Goal: Information Seeking & Learning: Learn about a topic

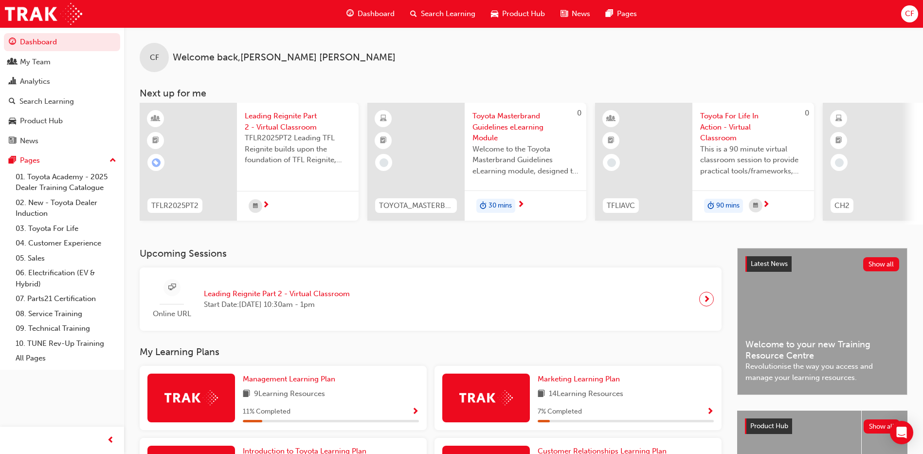
drag, startPoint x: 922, startPoint y: 274, endPoint x: 920, endPoint y: 292, distance: 17.7
click at [920, 292] on div "Upcoming Sessions Online URL Leading Reignite Part 2 - Virtual Classroom Start …" at bounding box center [523, 399] width 799 height 302
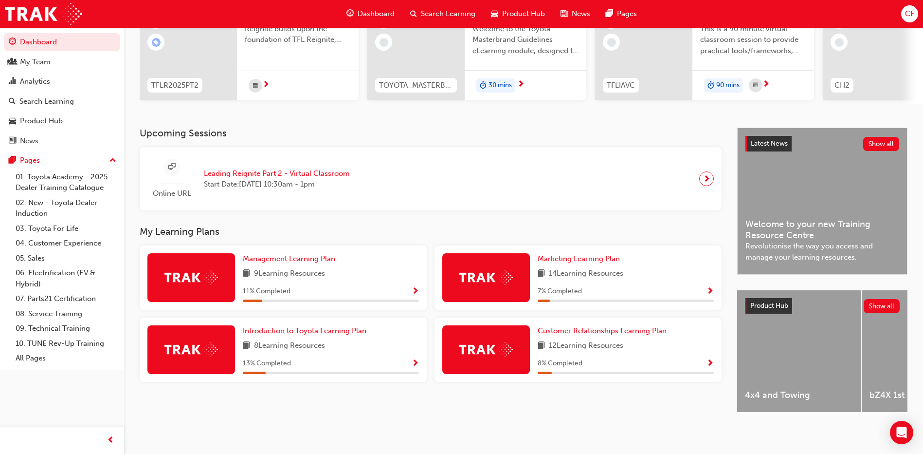
scroll to position [128, 0]
click at [80, 245] on link "04. Customer Experience" at bounding box center [66, 243] width 109 height 15
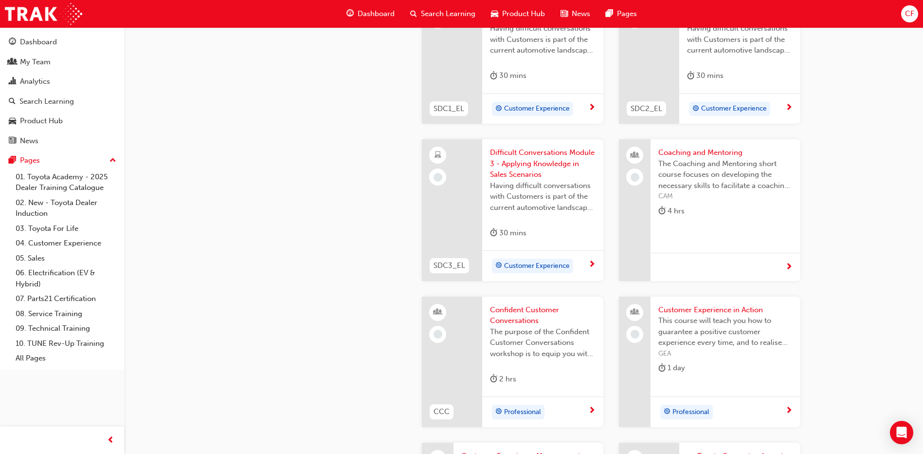
scroll to position [295, 0]
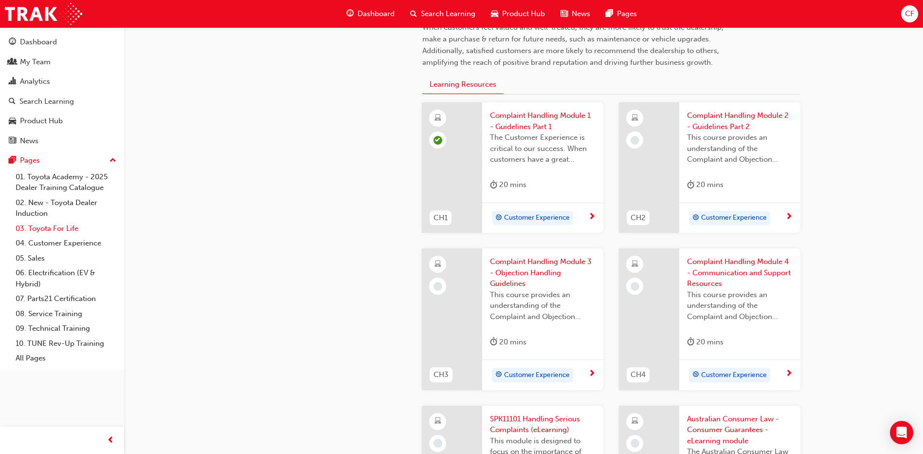
click at [45, 228] on link "03. Toyota For Life" at bounding box center [66, 228] width 109 height 15
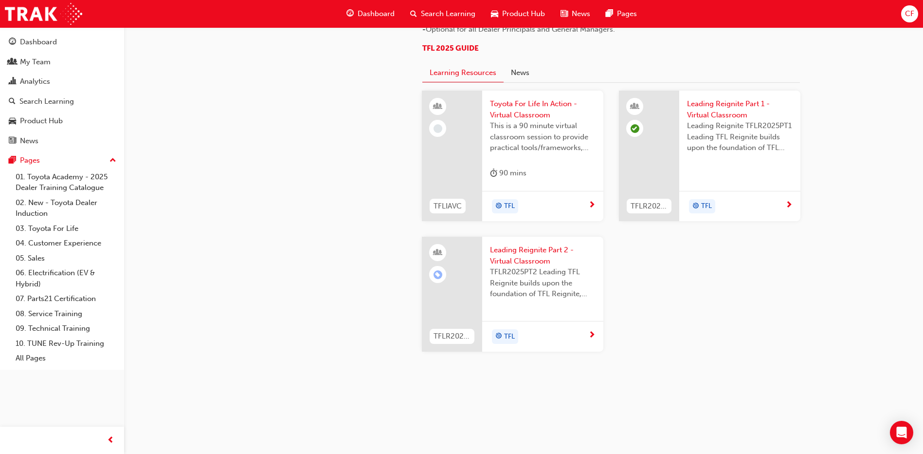
scroll to position [950, 0]
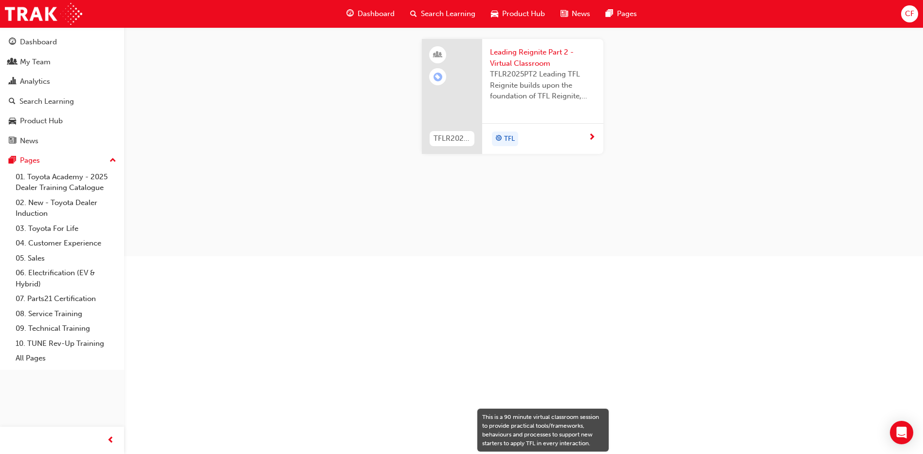
click at [807, 169] on div "TFLIAVC Toyota For Life In Action - Virtual Classroom This is a 90 minute virtu…" at bounding box center [611, 31] width 394 height 276
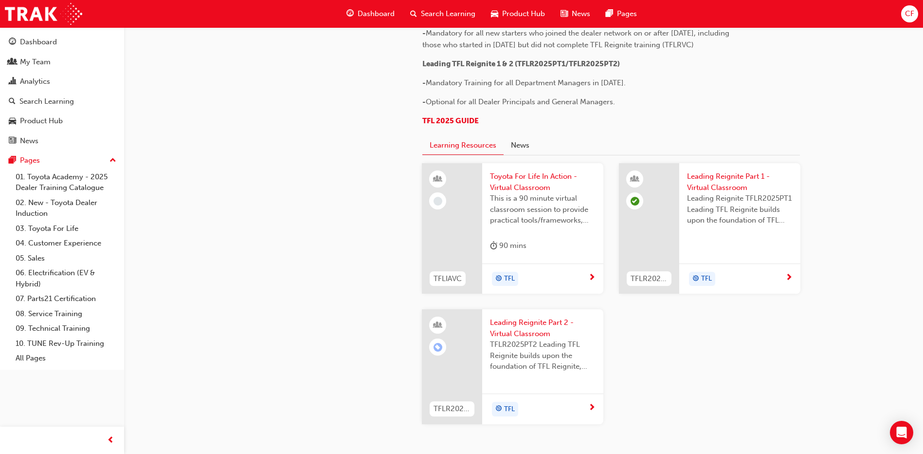
scroll to position [499, 0]
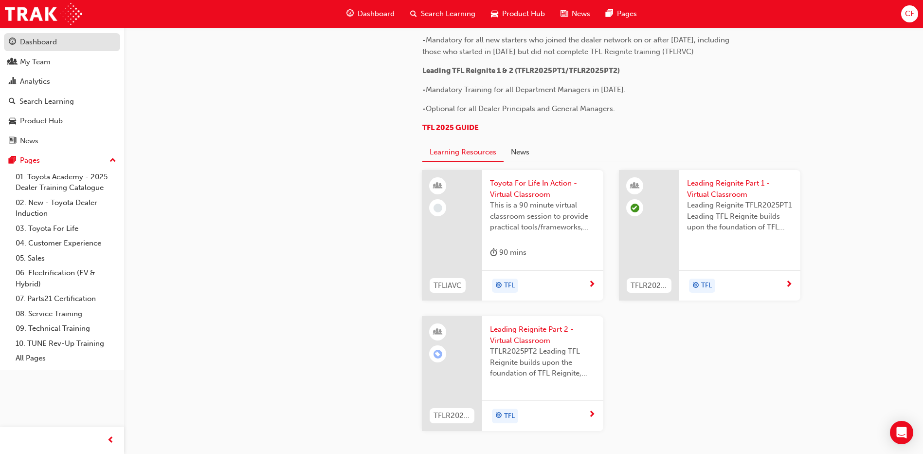
click at [49, 44] on div "Dashboard" at bounding box center [38, 42] width 37 height 11
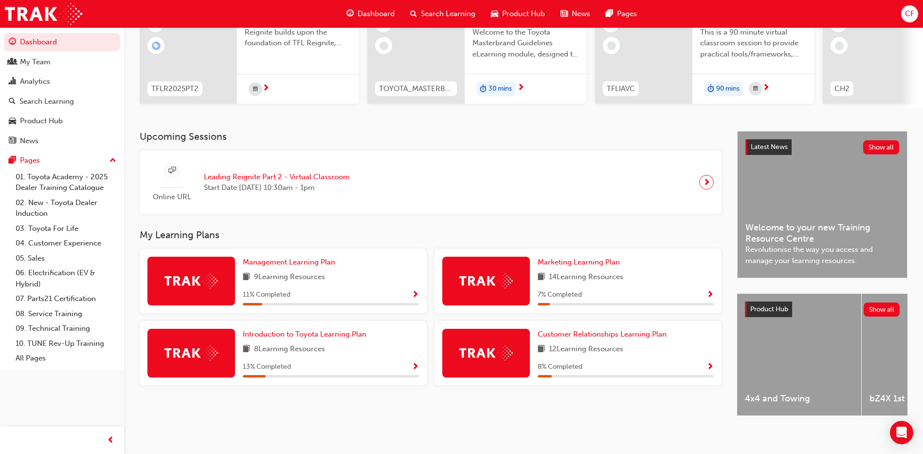
scroll to position [128, 0]
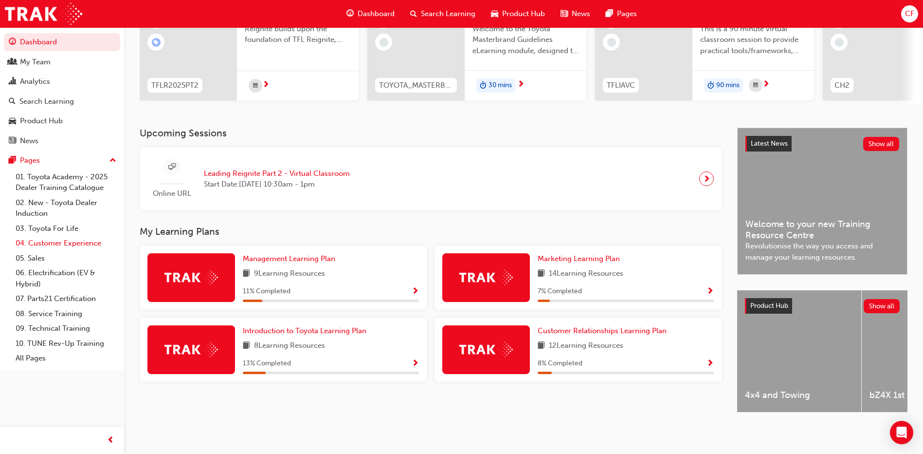
click at [56, 247] on link "04. Customer Experience" at bounding box center [66, 243] width 109 height 15
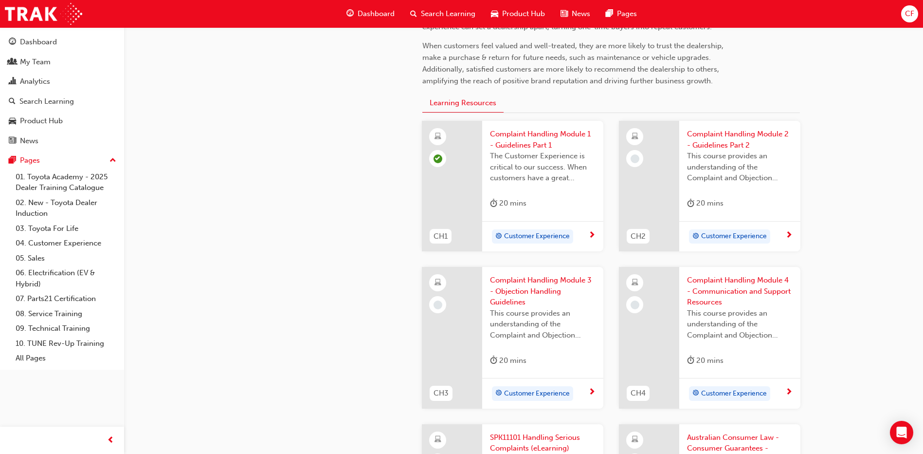
scroll to position [316, 0]
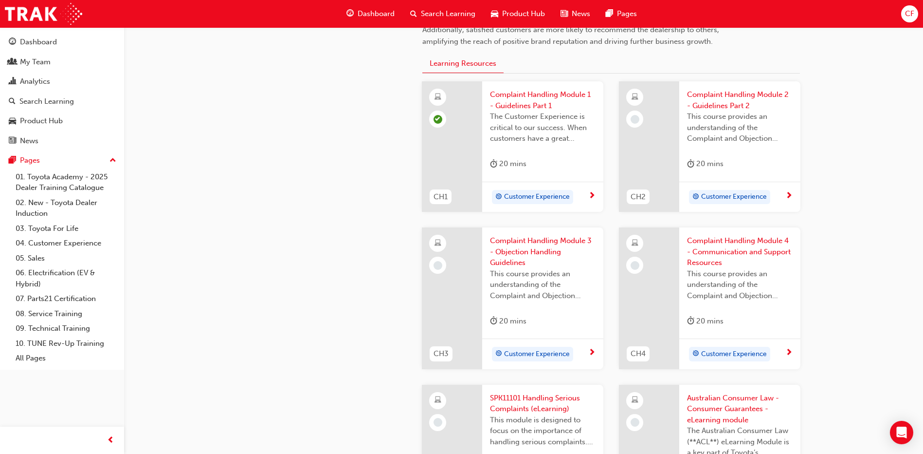
click at [538, 194] on span "Customer Experience" at bounding box center [537, 196] width 66 height 11
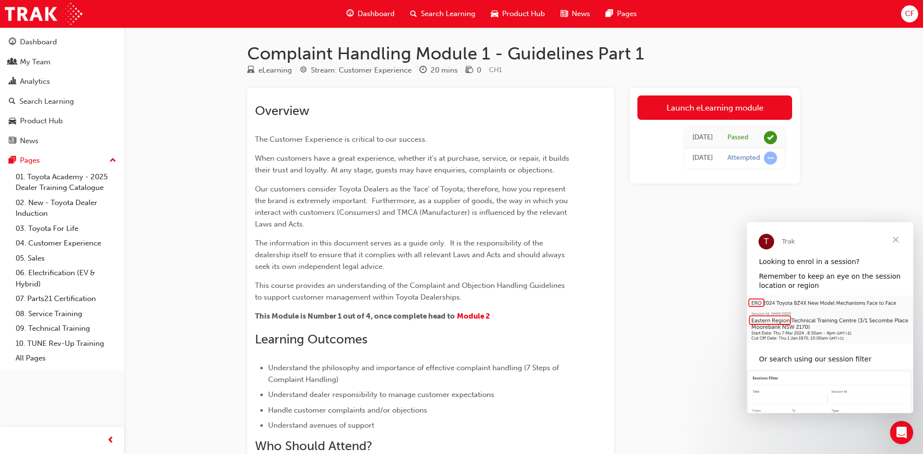
click at [896, 238] on span "Close" at bounding box center [895, 239] width 35 height 35
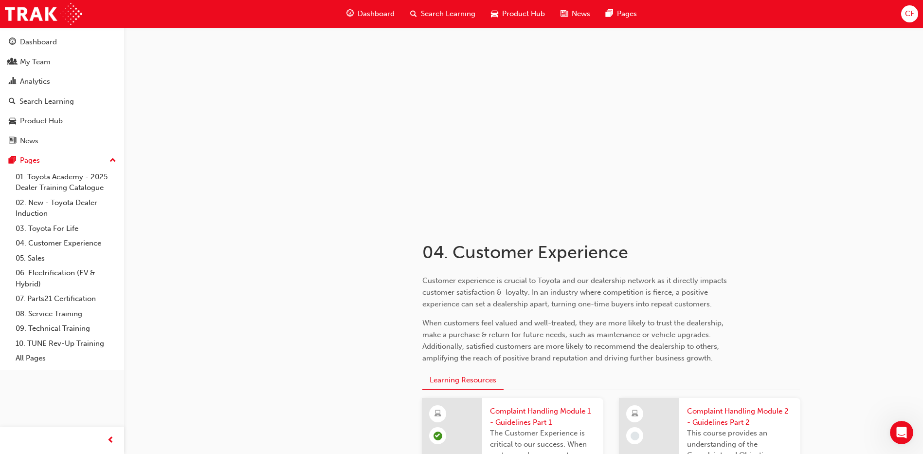
scroll to position [316, 0]
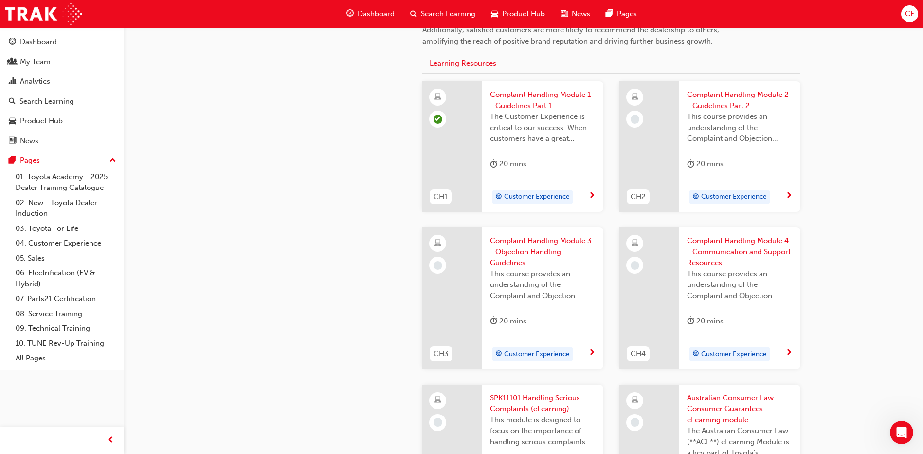
click at [744, 200] on span "Customer Experience" at bounding box center [734, 196] width 66 height 11
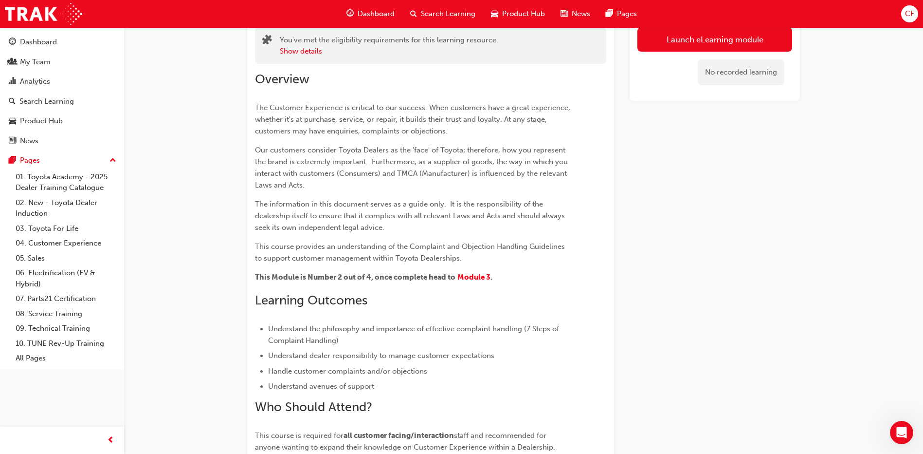
scroll to position [65, 0]
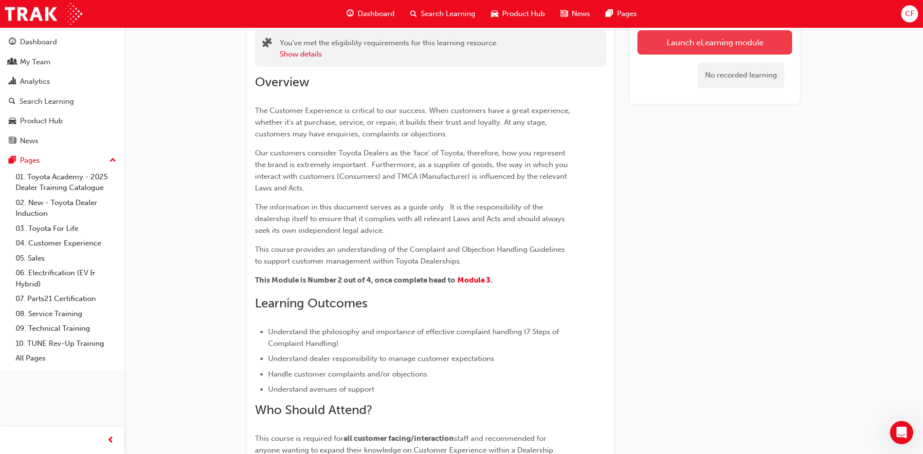
click at [719, 48] on link "Launch eLearning module" at bounding box center [715, 42] width 155 height 24
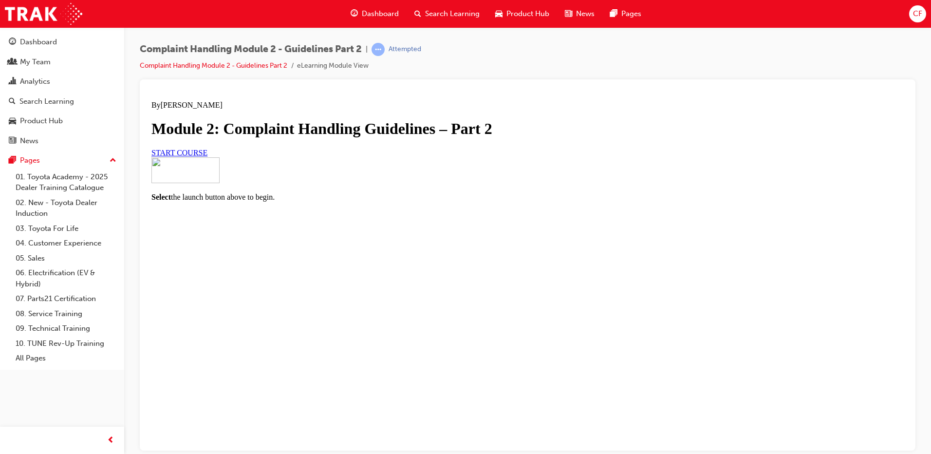
click at [207, 156] on link "START COURSE" at bounding box center [179, 152] width 56 height 8
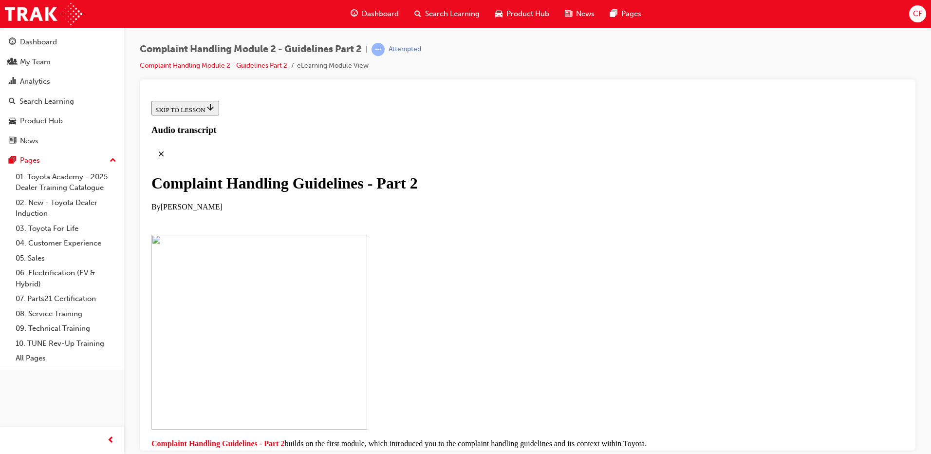
drag, startPoint x: 1056, startPoint y: 396, endPoint x: 906, endPoint y: 310, distance: 172.5
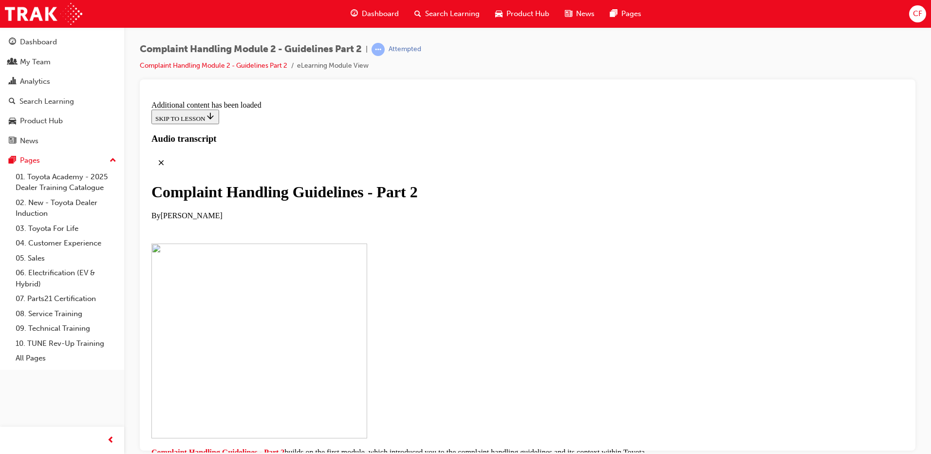
scroll to position [750, 0]
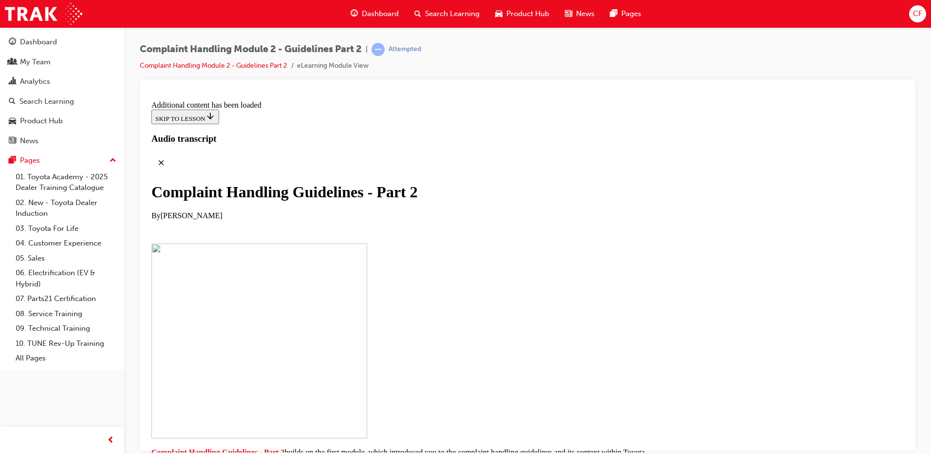
scroll to position [2022, 0]
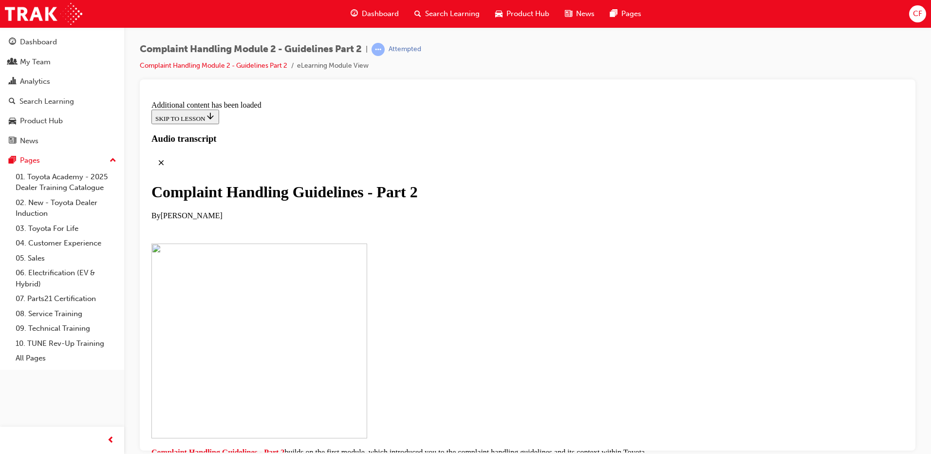
scroll to position [4240, 0]
drag, startPoint x: 1056, startPoint y: 508, endPoint x: 894, endPoint y: 429, distance: 180.0
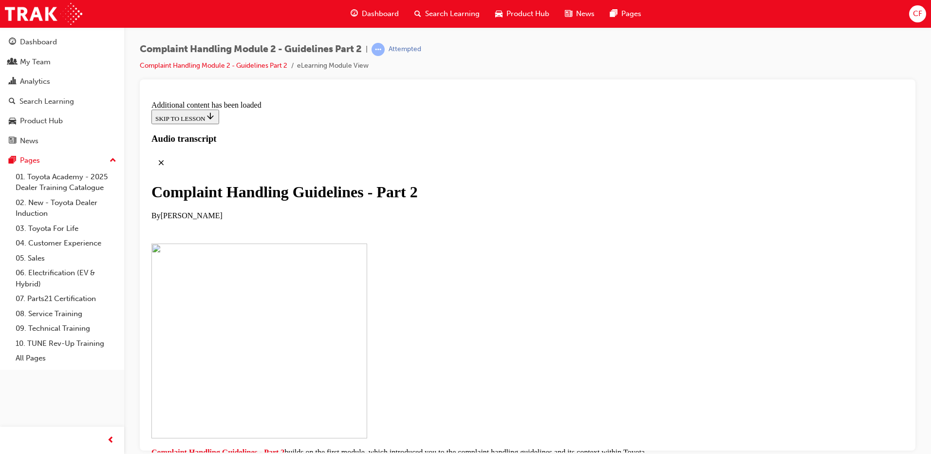
scroll to position [4709, 0]
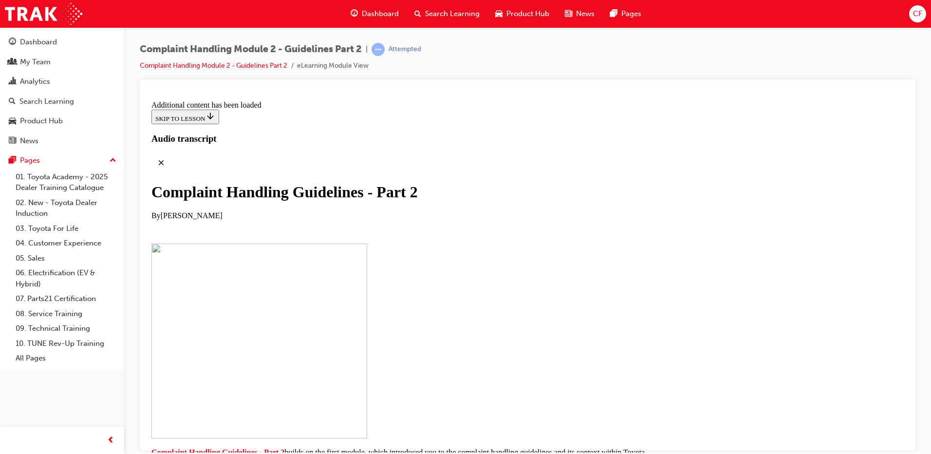
scroll to position [5646, 0]
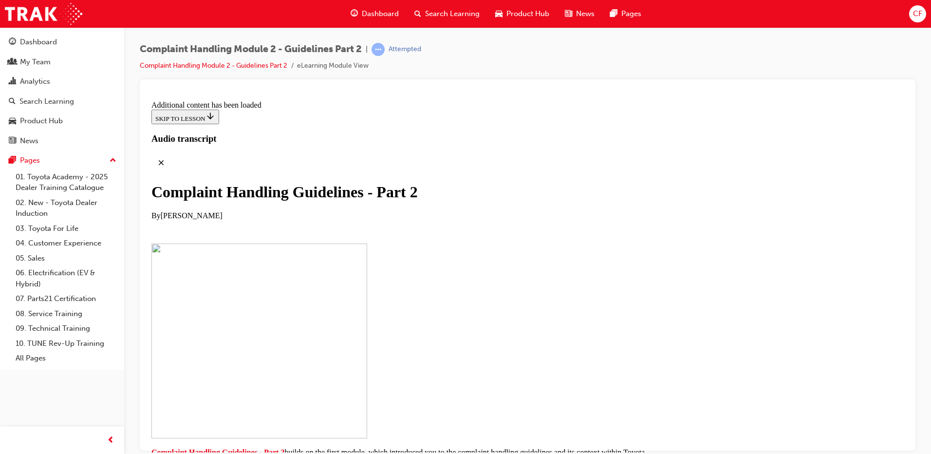
checkbox input "true"
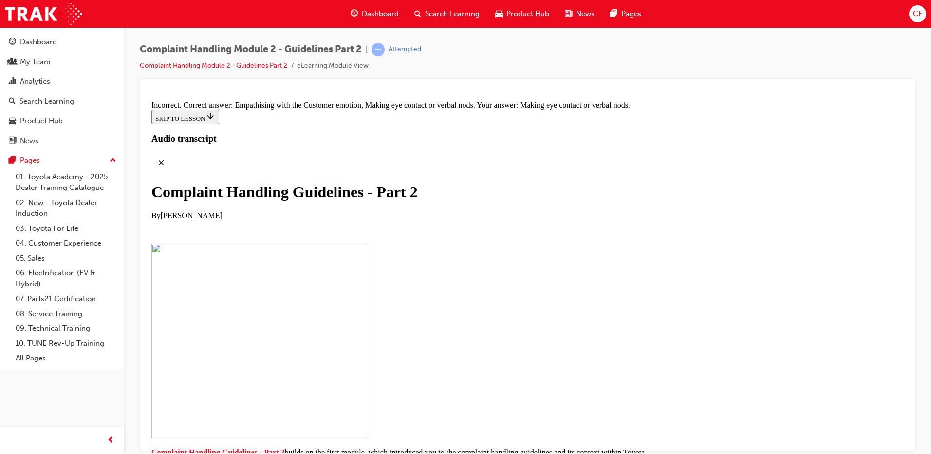
checkbox input "true"
checkbox input "false"
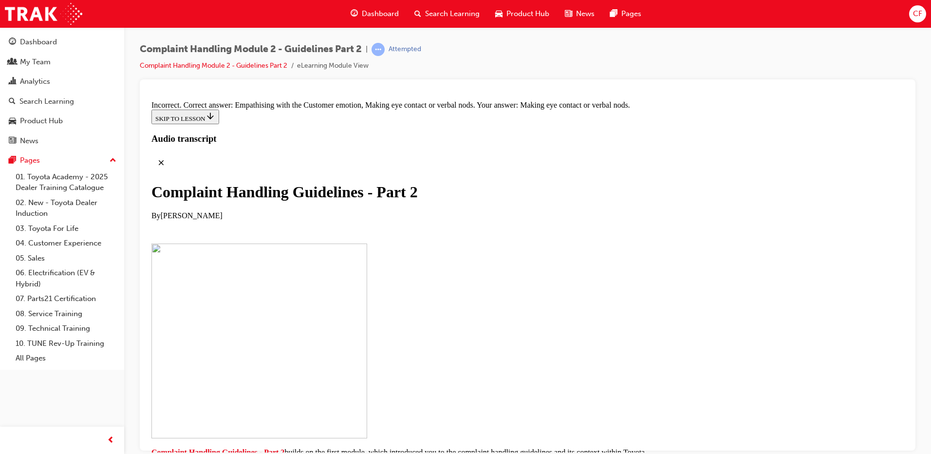
drag, startPoint x: 446, startPoint y: 217, endPoint x: 615, endPoint y: 164, distance: 177.0
drag, startPoint x: 446, startPoint y: 264, endPoint x: 616, endPoint y: 212, distance: 178.1
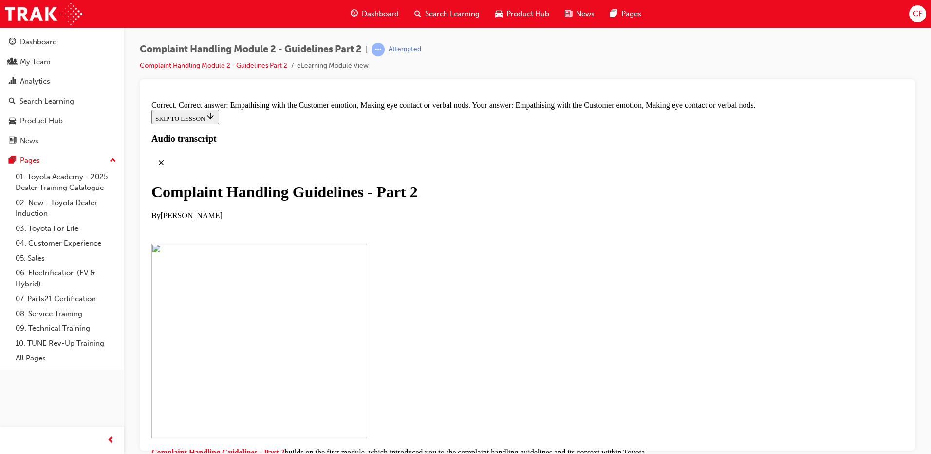
drag, startPoint x: 439, startPoint y: 356, endPoint x: 609, endPoint y: 206, distance: 226.5
drag, startPoint x: 420, startPoint y: 310, endPoint x: 592, endPoint y: 263, distance: 178.6
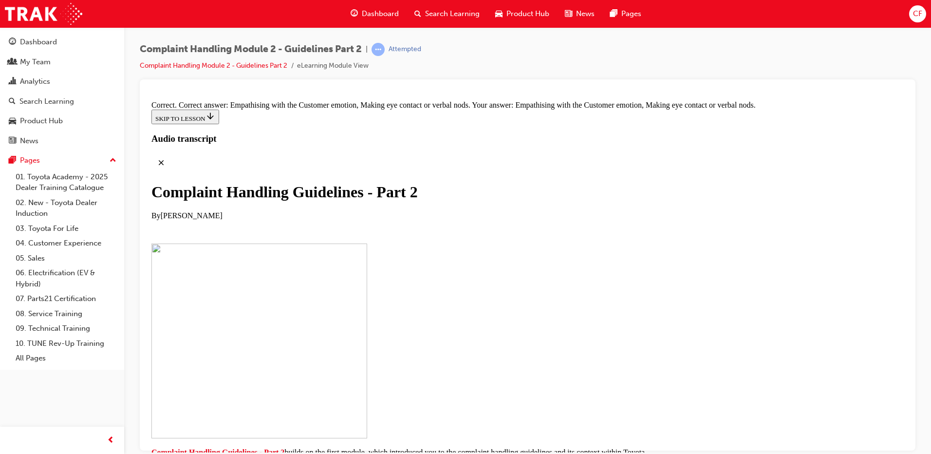
drag, startPoint x: 463, startPoint y: 357, endPoint x: 639, endPoint y: 407, distance: 182.7
drag, startPoint x: 509, startPoint y: 408, endPoint x: 668, endPoint y: 412, distance: 159.2
drag, startPoint x: 453, startPoint y: 359, endPoint x: 457, endPoint y: 310, distance: 49.4
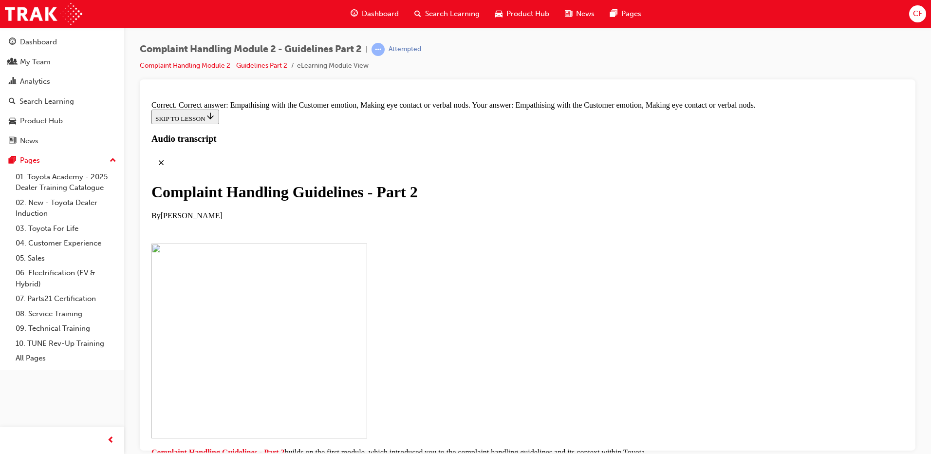
drag, startPoint x: 446, startPoint y: 362, endPoint x: 623, endPoint y: 316, distance: 183.4
drag, startPoint x: 434, startPoint y: 357, endPoint x: 608, endPoint y: 359, distance: 174.2
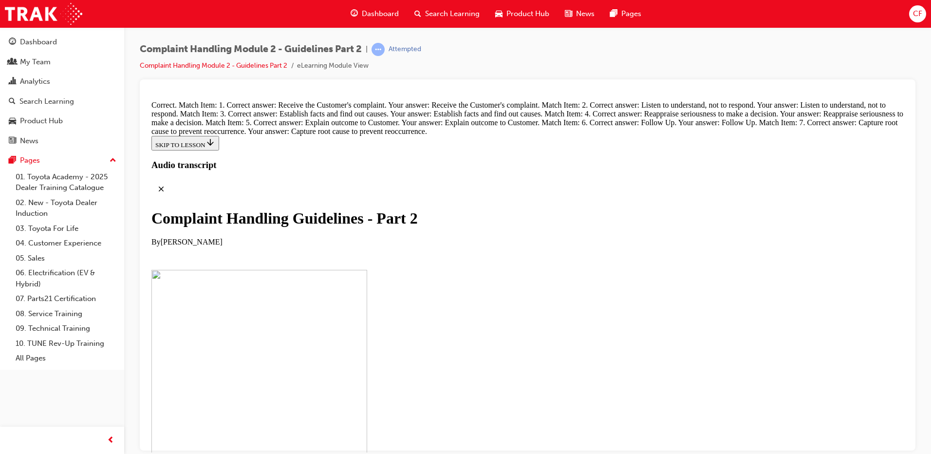
scroll to position [7282, 0]
radio input "true"
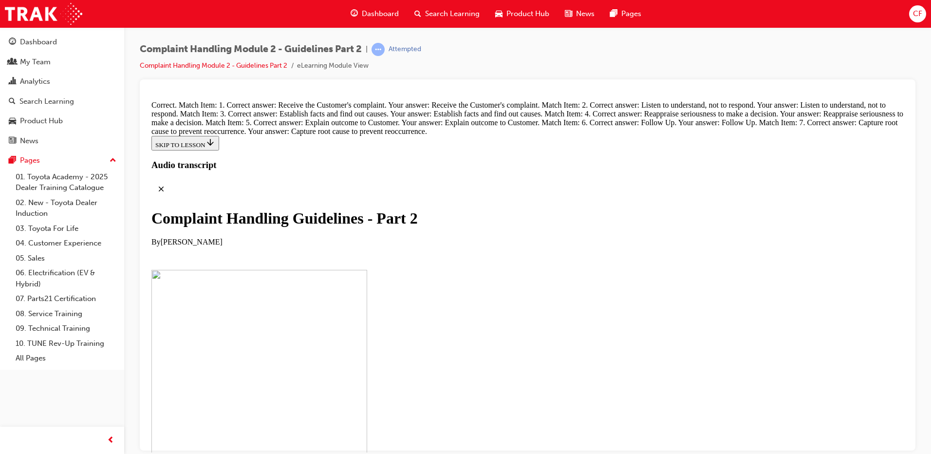
radio input "true"
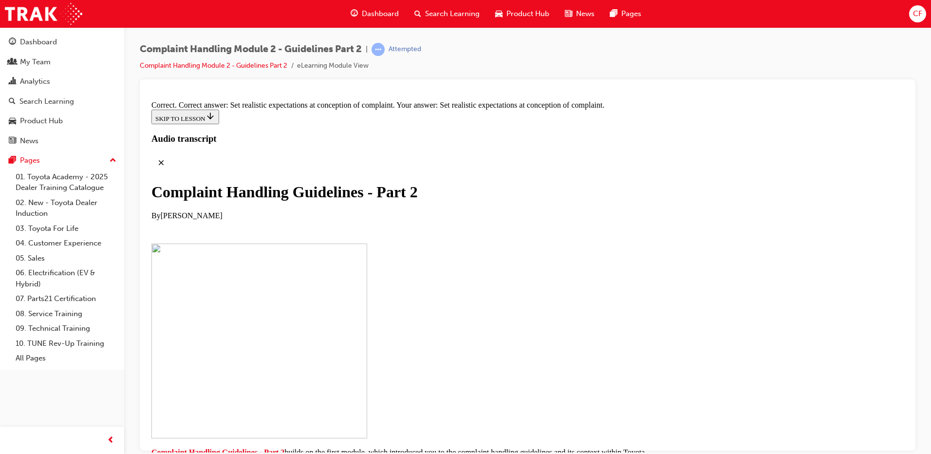
scroll to position [7478, 0]
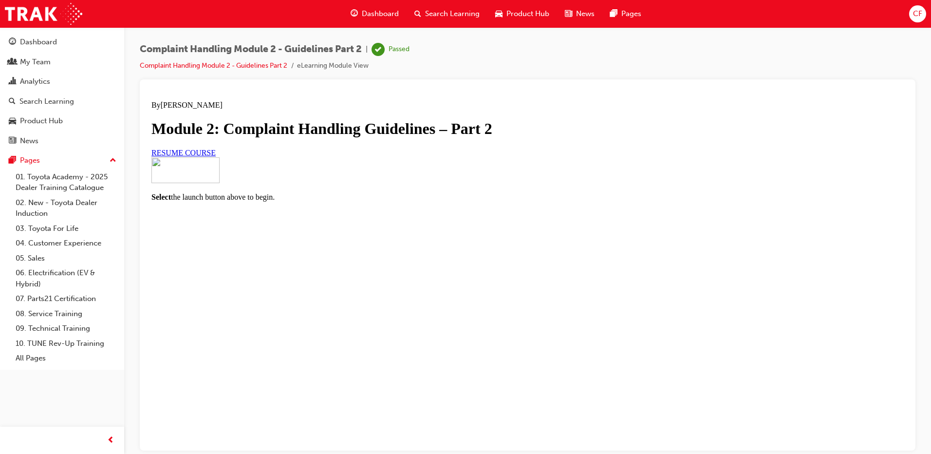
scroll to position [54, 0]
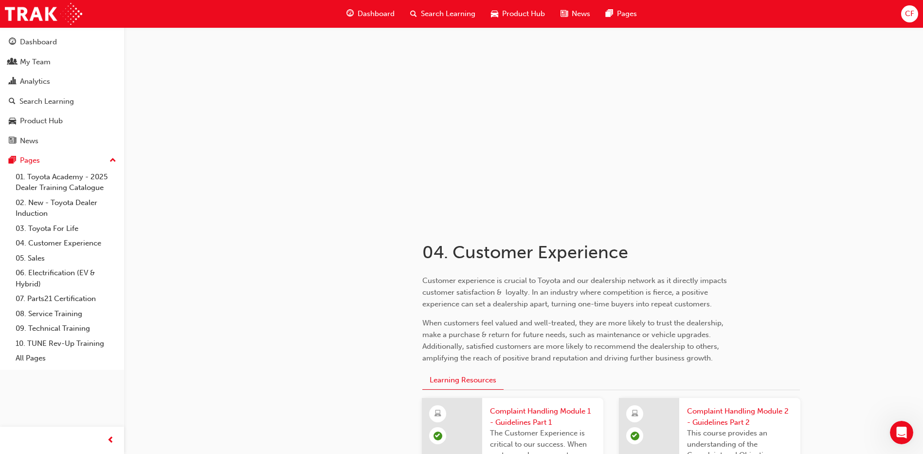
scroll to position [316, 0]
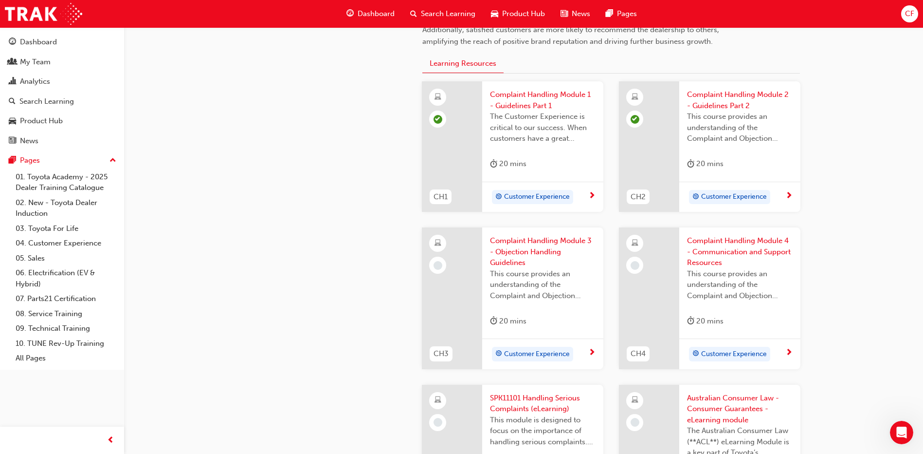
click at [531, 250] on span "Complaint Handling Module 3 - Objection Handling Guidelines" at bounding box center [543, 251] width 106 height 33
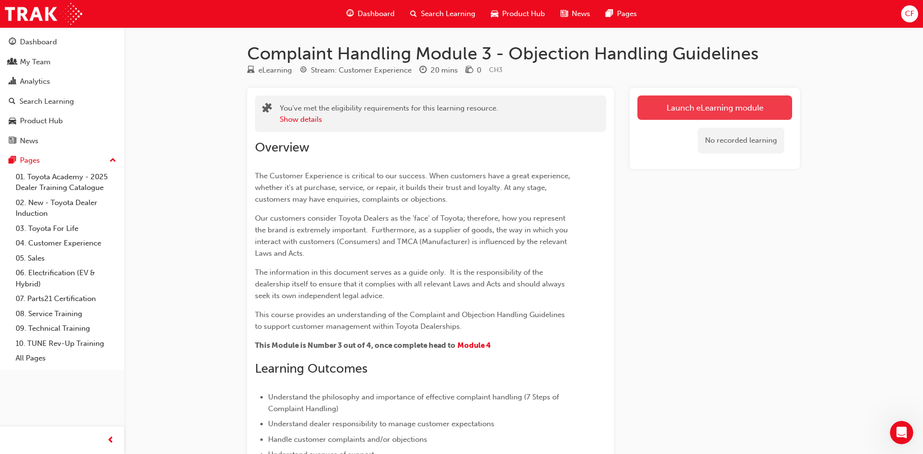
click at [713, 113] on link "Launch eLearning module" at bounding box center [715, 107] width 155 height 24
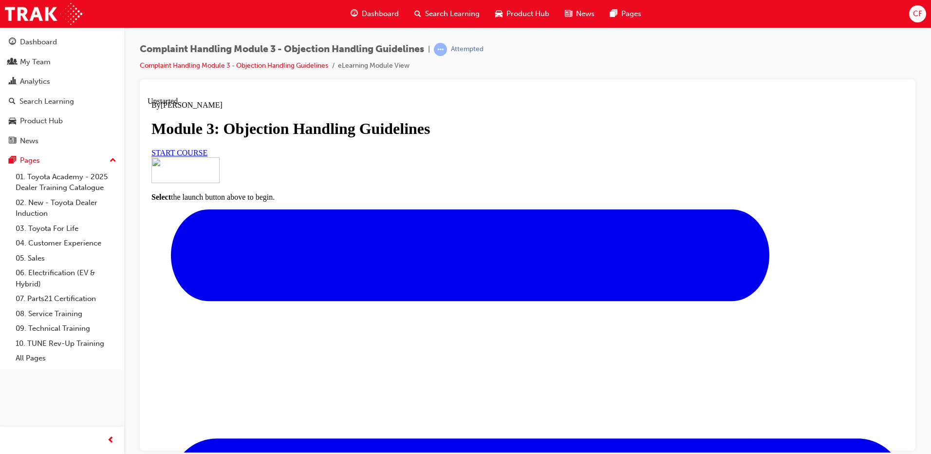
click at [207, 156] on span "START COURSE" at bounding box center [179, 152] width 56 height 8
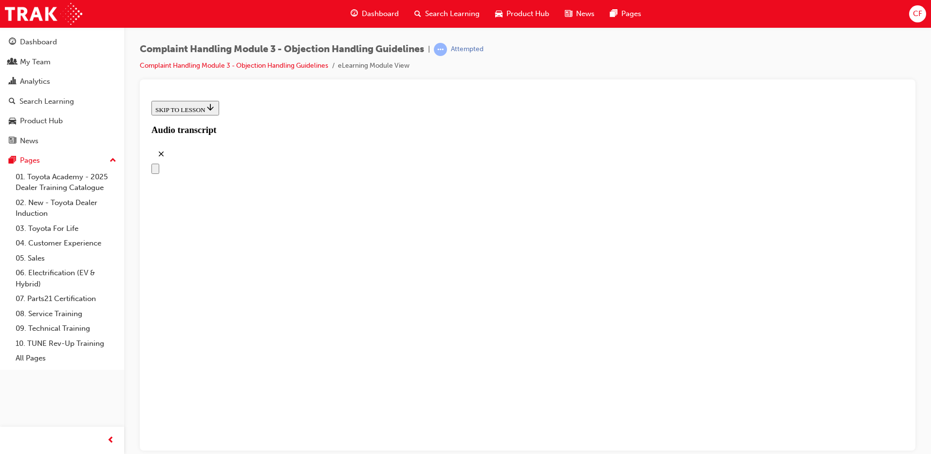
scroll to position [132, 0]
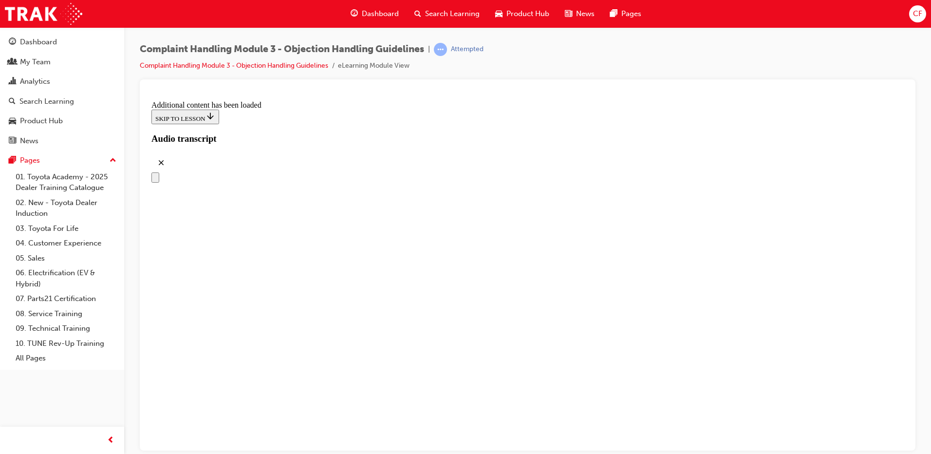
scroll to position [2443, 0]
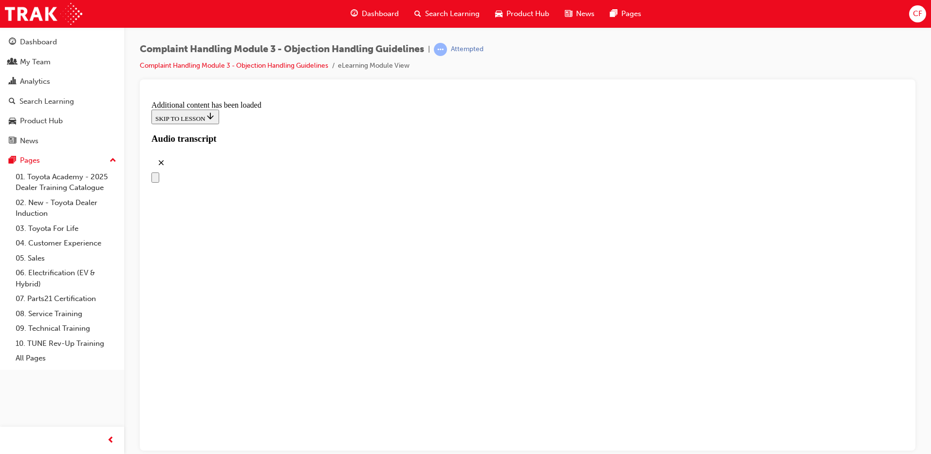
drag, startPoint x: 445, startPoint y: 343, endPoint x: 606, endPoint y: 207, distance: 210.4
drag, startPoint x: 430, startPoint y: 301, endPoint x: 590, endPoint y: 253, distance: 167.2
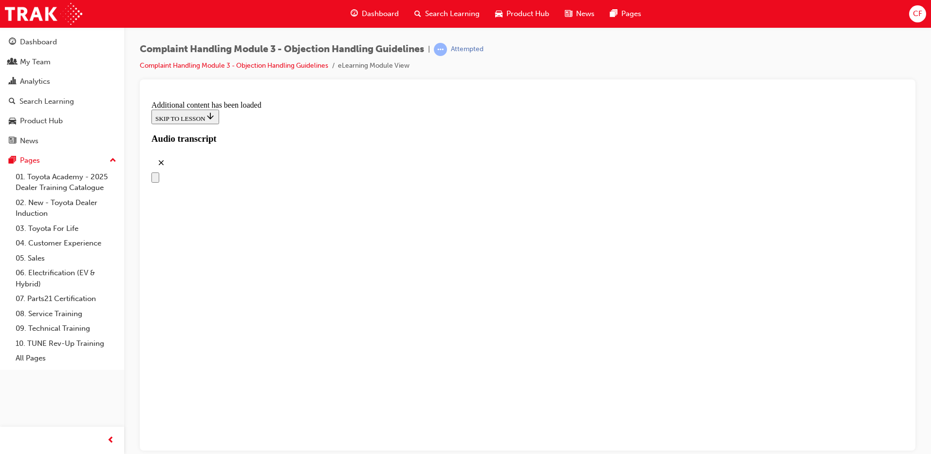
drag, startPoint x: 428, startPoint y: 309, endPoint x: 580, endPoint y: 310, distance: 151.9
drag, startPoint x: 437, startPoint y: 406, endPoint x: 601, endPoint y: 354, distance: 172.5
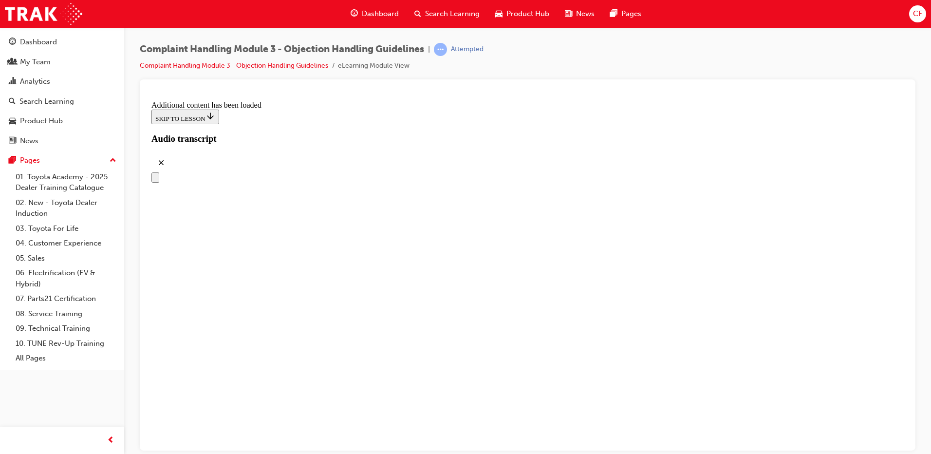
drag, startPoint x: 469, startPoint y: 403, endPoint x: 618, endPoint y: 408, distance: 149.0
drag, startPoint x: 469, startPoint y: 410, endPoint x: 464, endPoint y: 360, distance: 50.4
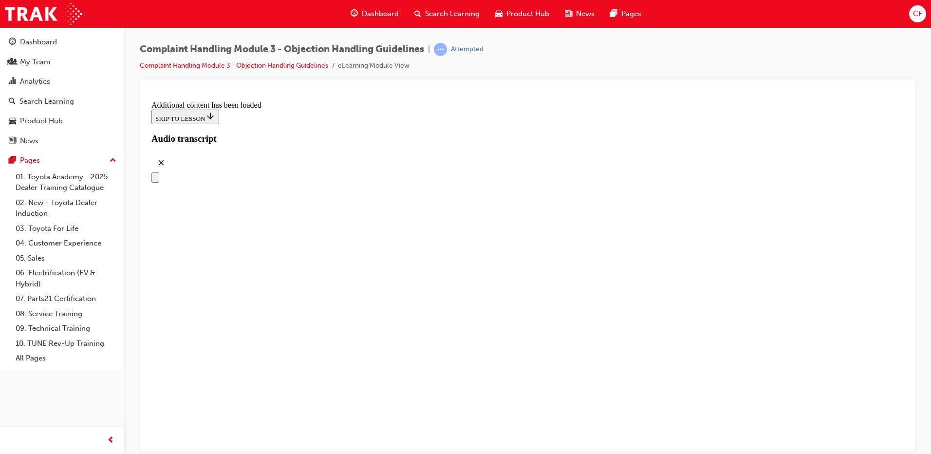
drag, startPoint x: 474, startPoint y: 357, endPoint x: 608, endPoint y: 349, distance: 134.1
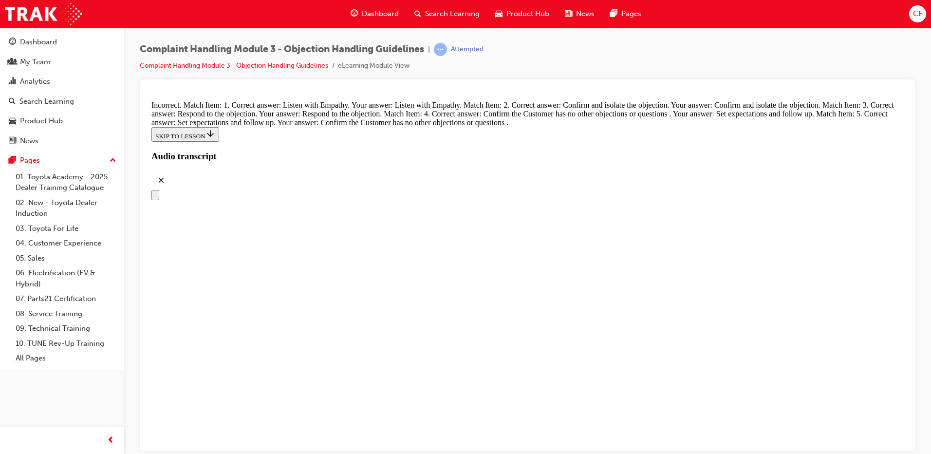
scroll to position [3987, 0]
drag, startPoint x: 438, startPoint y: 376, endPoint x: 587, endPoint y: 277, distance: 179.1
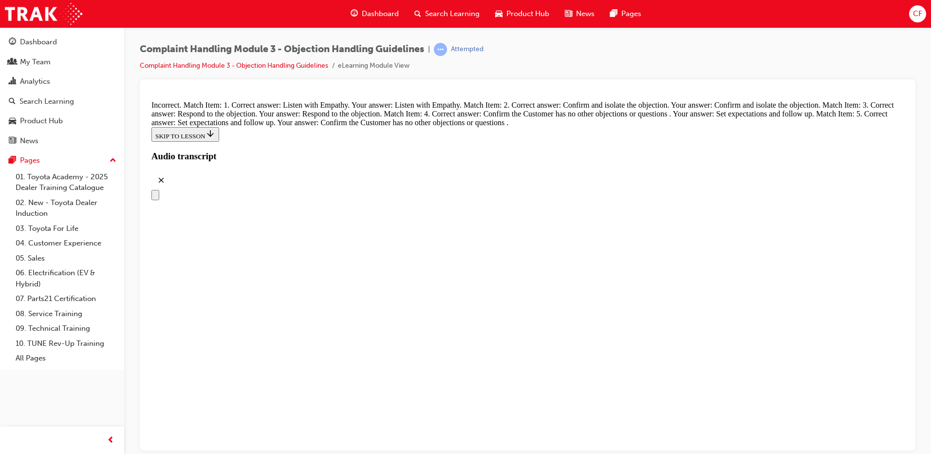
scroll to position [3673, 0]
drag, startPoint x: 441, startPoint y: 434, endPoint x: 615, endPoint y: 316, distance: 210.6
drag, startPoint x: 428, startPoint y: 364, endPoint x: 607, endPoint y: 265, distance: 205.0
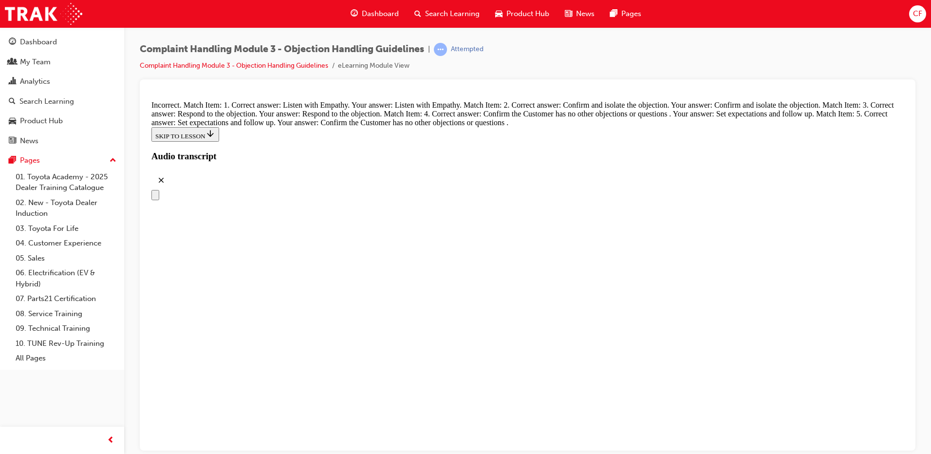
drag, startPoint x: 436, startPoint y: 302, endPoint x: 578, endPoint y: 304, distance: 141.6
drag, startPoint x: 475, startPoint y: 358, endPoint x: 640, endPoint y: 357, distance: 166.0
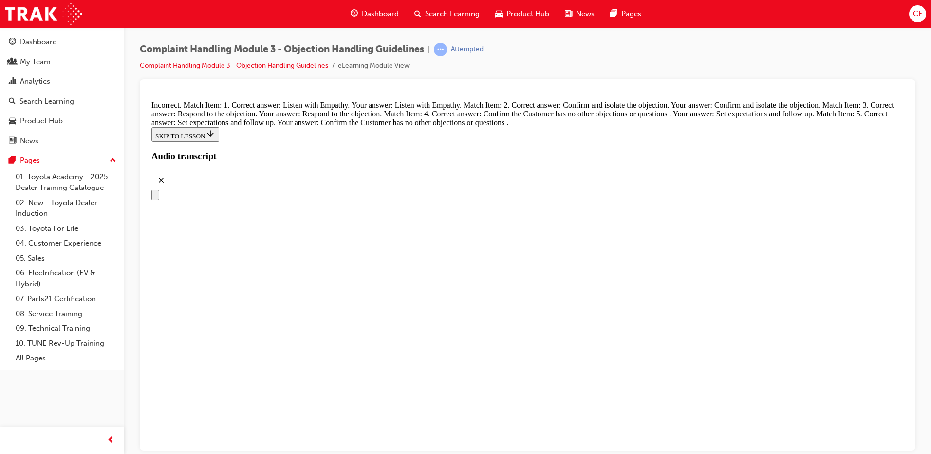
drag, startPoint x: 430, startPoint y: 377, endPoint x: 602, endPoint y: 278, distance: 198.4
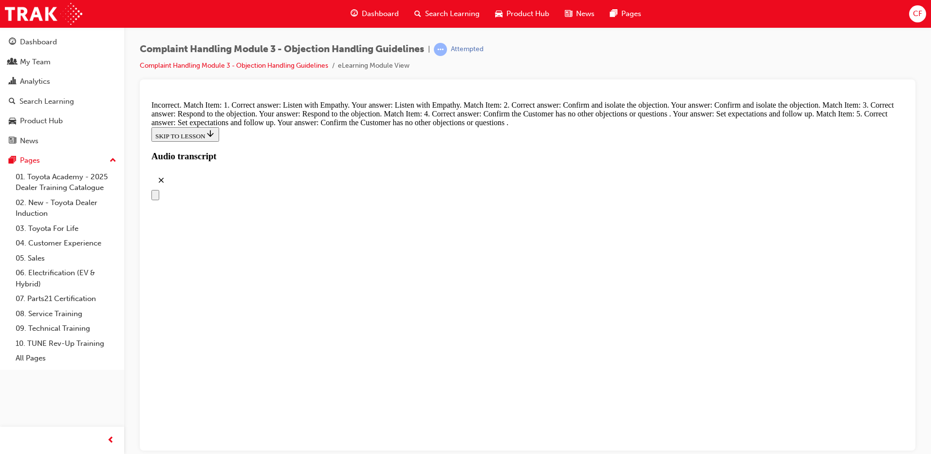
drag, startPoint x: 425, startPoint y: 343, endPoint x: 591, endPoint y: 194, distance: 223.0
drag, startPoint x: 411, startPoint y: 299, endPoint x: 586, endPoint y: 252, distance: 181.0
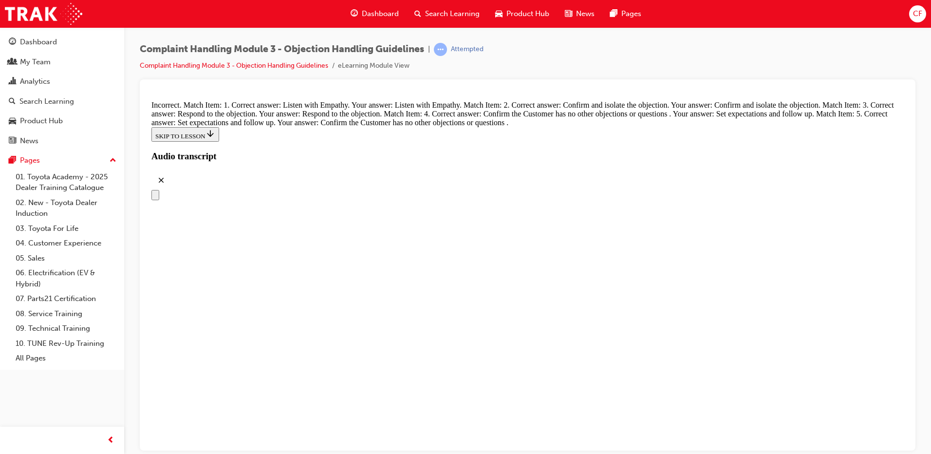
drag, startPoint x: 442, startPoint y: 342, endPoint x: 604, endPoint y: 293, distance: 168.8
drag, startPoint x: 478, startPoint y: 341, endPoint x: 658, endPoint y: 343, distance: 180.1
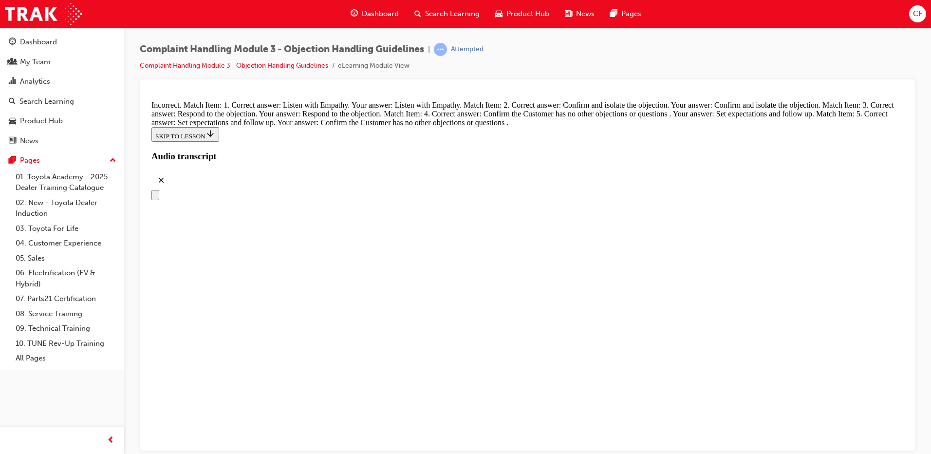
drag, startPoint x: 406, startPoint y: 289, endPoint x: 600, endPoint y: 280, distance: 194.4
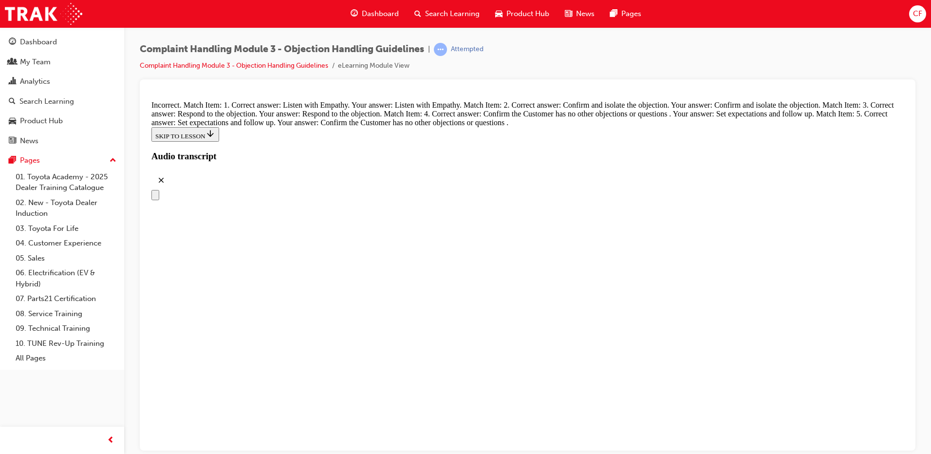
drag, startPoint x: 467, startPoint y: 382, endPoint x: 645, endPoint y: 329, distance: 185.3
drag, startPoint x: 450, startPoint y: 327, endPoint x: 582, endPoint y: 385, distance: 144.7
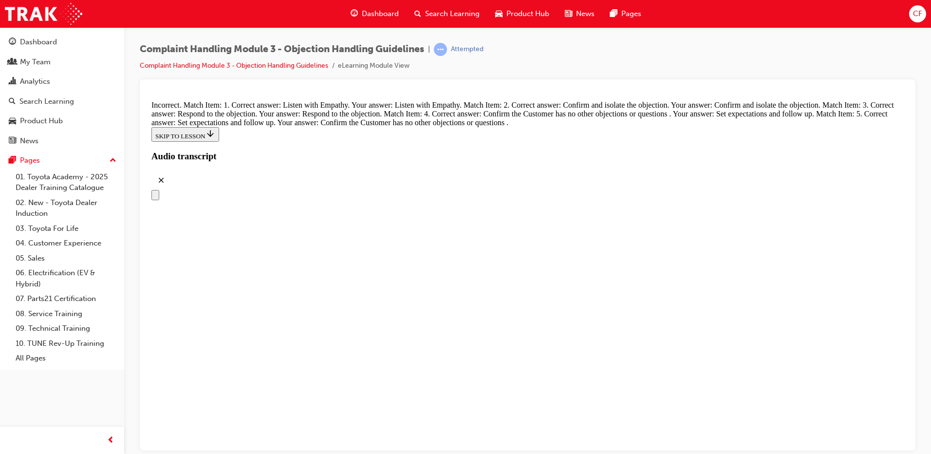
scroll to position [3668, 0]
drag, startPoint x: 471, startPoint y: 443, endPoint x: 635, endPoint y: 318, distance: 206.9
drag, startPoint x: 477, startPoint y: 241, endPoint x: 646, endPoint y: 243, distance: 168.9
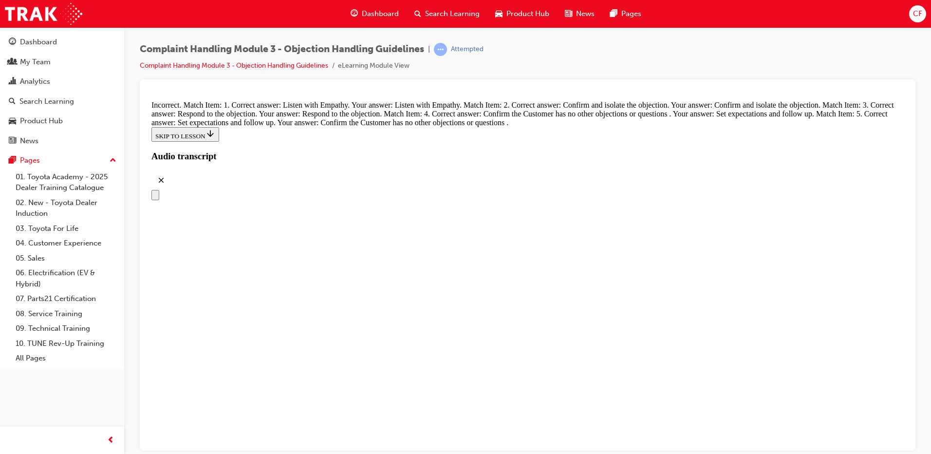
drag, startPoint x: 485, startPoint y: 299, endPoint x: 659, endPoint y: 297, distance: 174.7
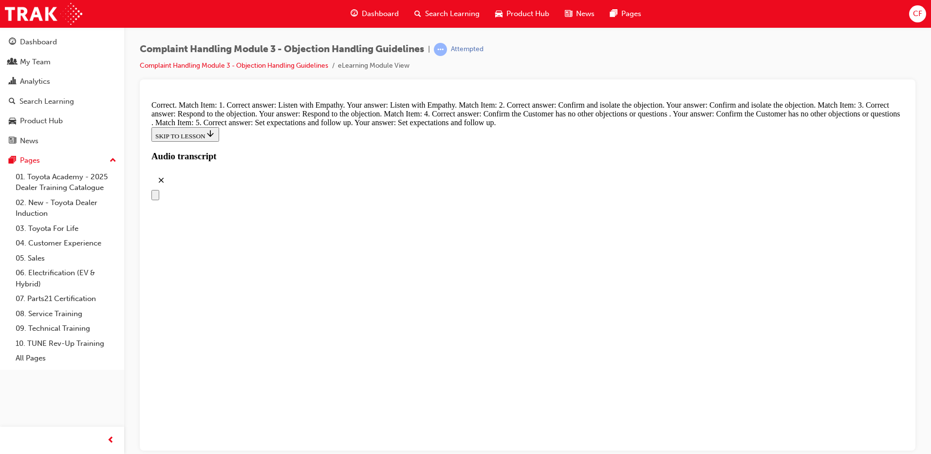
radio input "true"
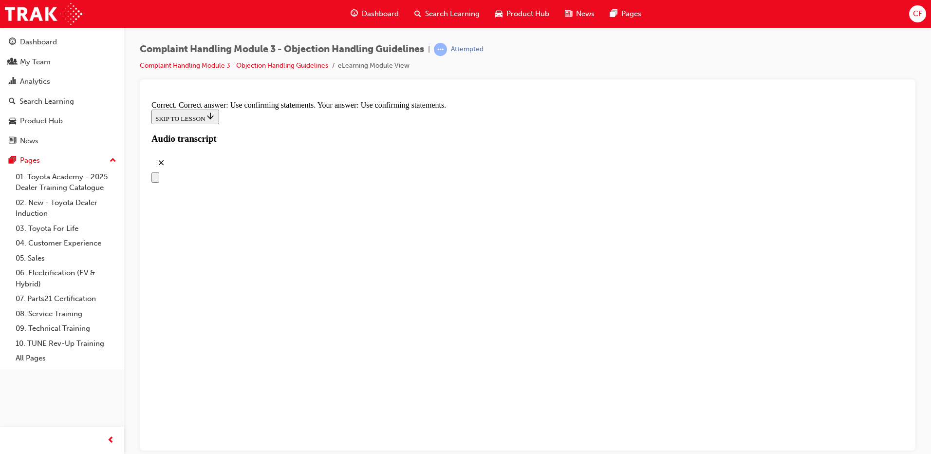
scroll to position [4606, 0]
radio input "true"
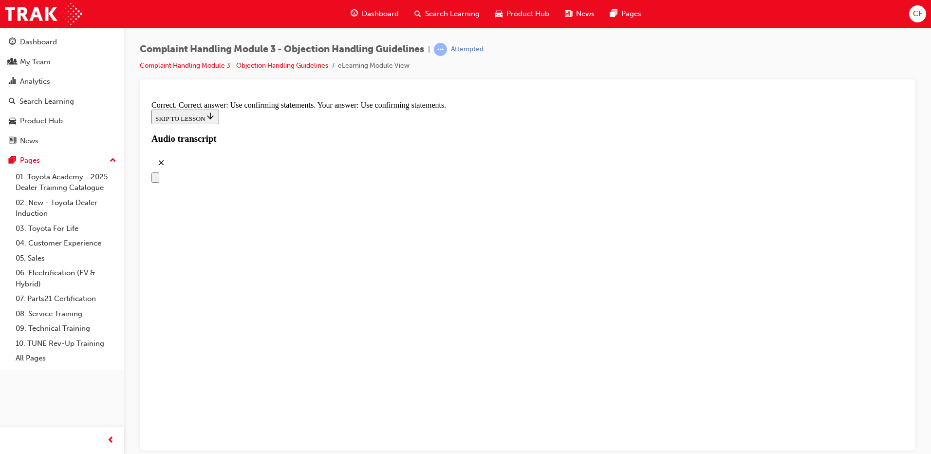
radio input "true"
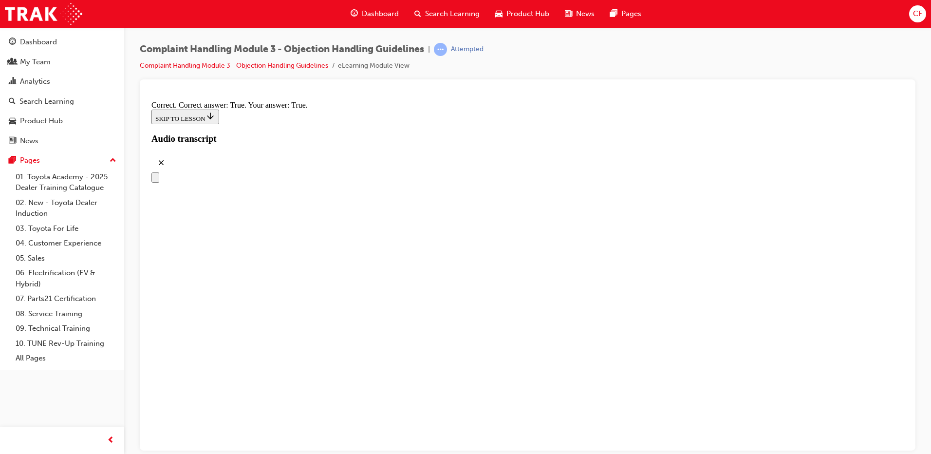
checkbox input "true"
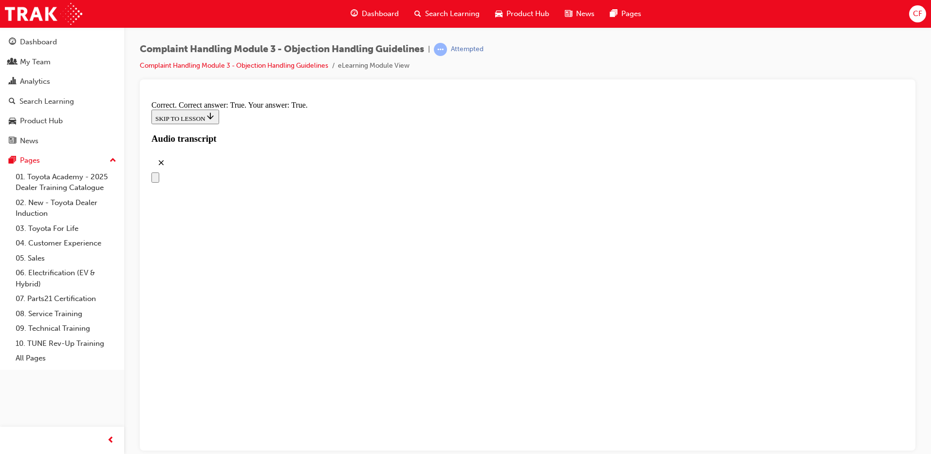
checkbox input "true"
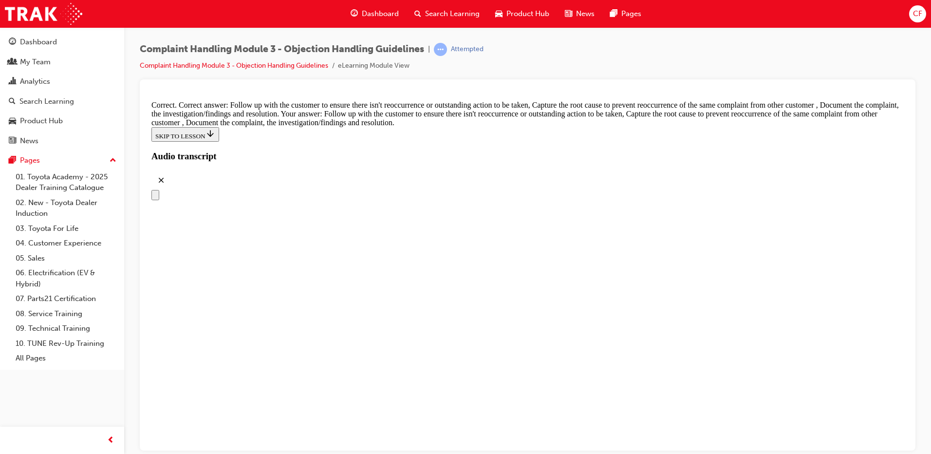
scroll to position [5100, 0]
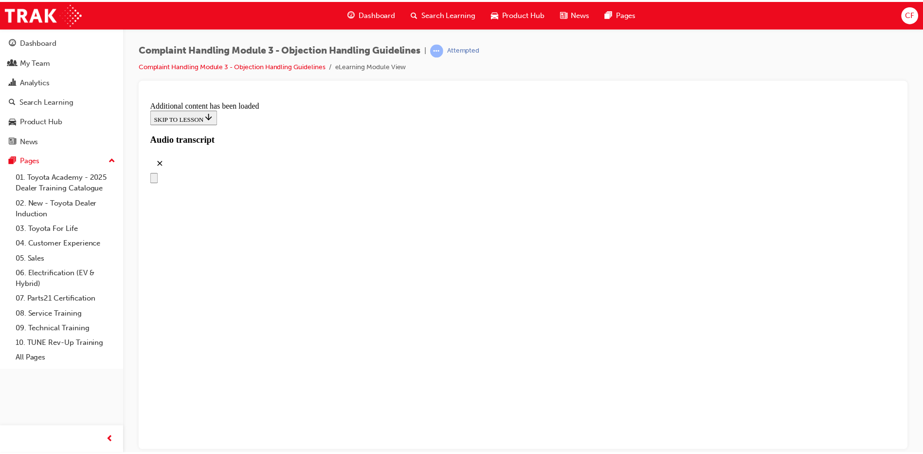
scroll to position [5499, 0]
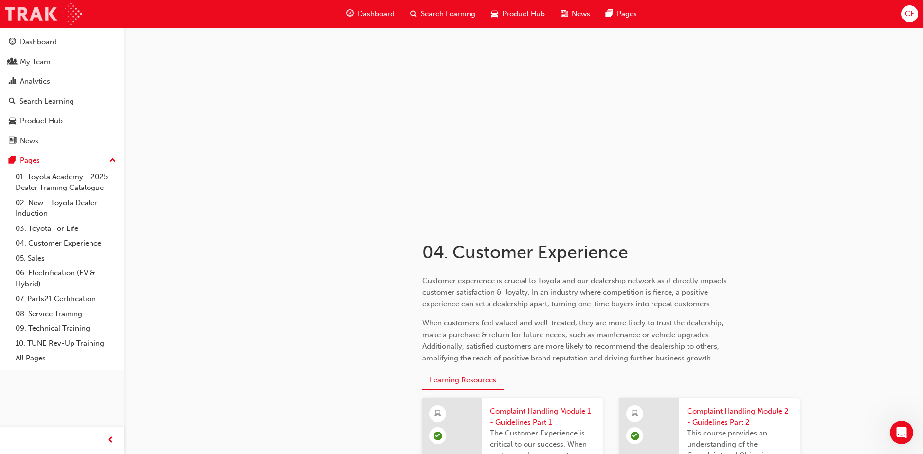
scroll to position [316, 0]
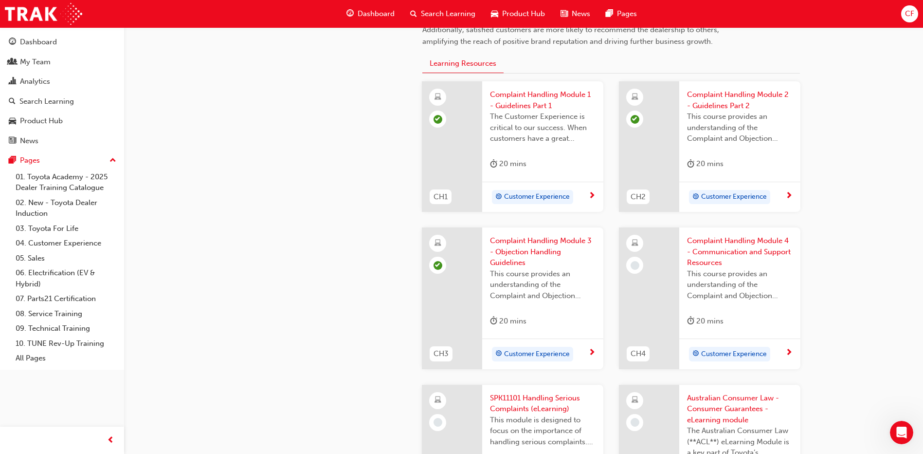
click at [730, 249] on span "Complaint Handling Module 4 - Communication and Support Resources" at bounding box center [740, 251] width 106 height 33
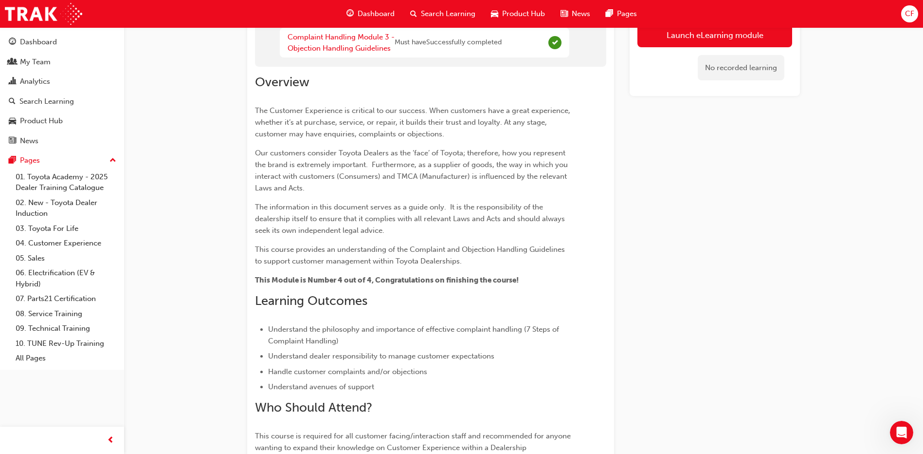
scroll to position [154, 0]
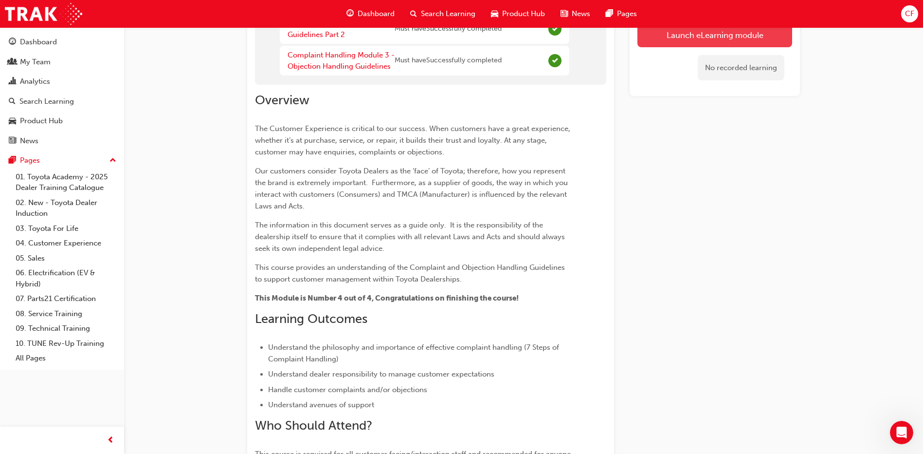
click at [688, 28] on button "Launch eLearning module" at bounding box center [715, 34] width 155 height 24
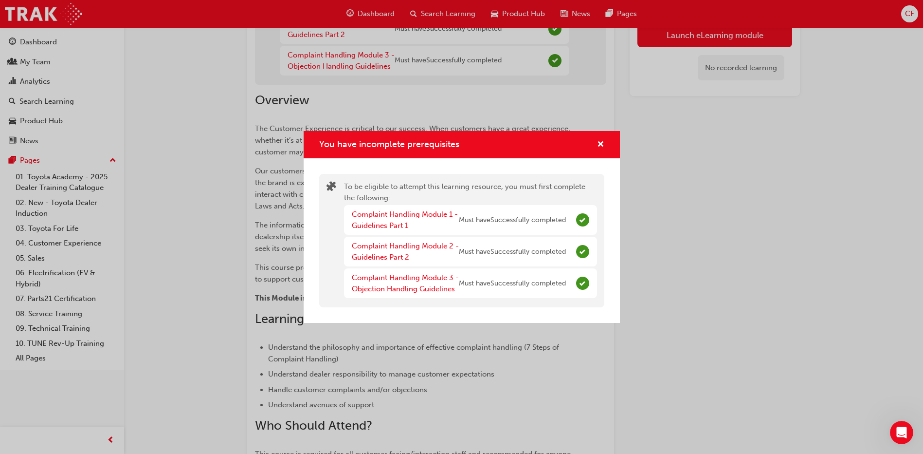
scroll to position [316, 0]
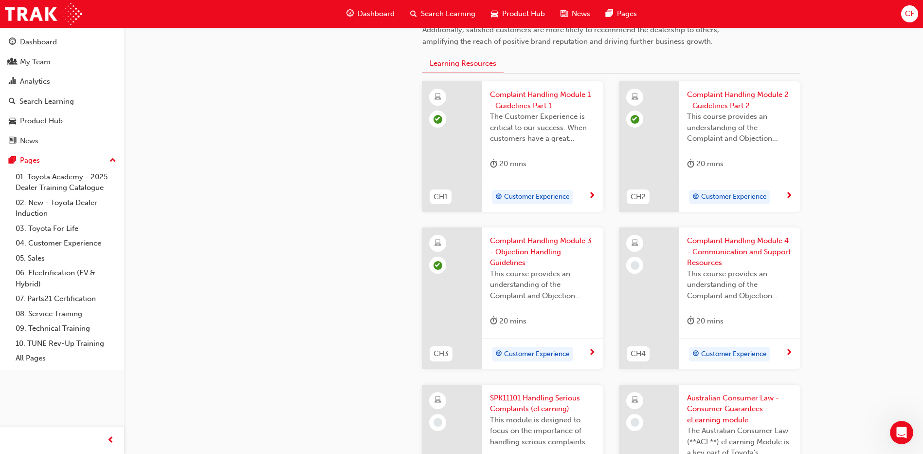
click at [729, 246] on span "Complaint Handling Module 4 - Communication and Support Resources" at bounding box center [740, 251] width 106 height 33
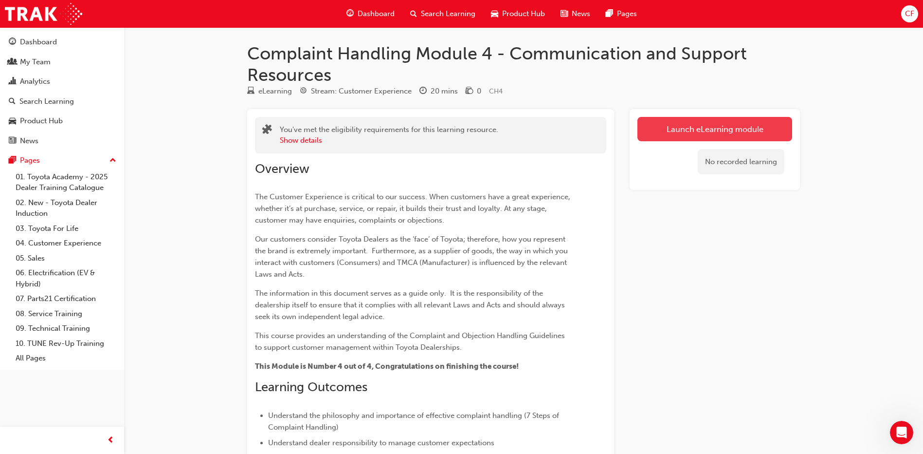
click at [696, 125] on link "Launch eLearning module" at bounding box center [715, 129] width 155 height 24
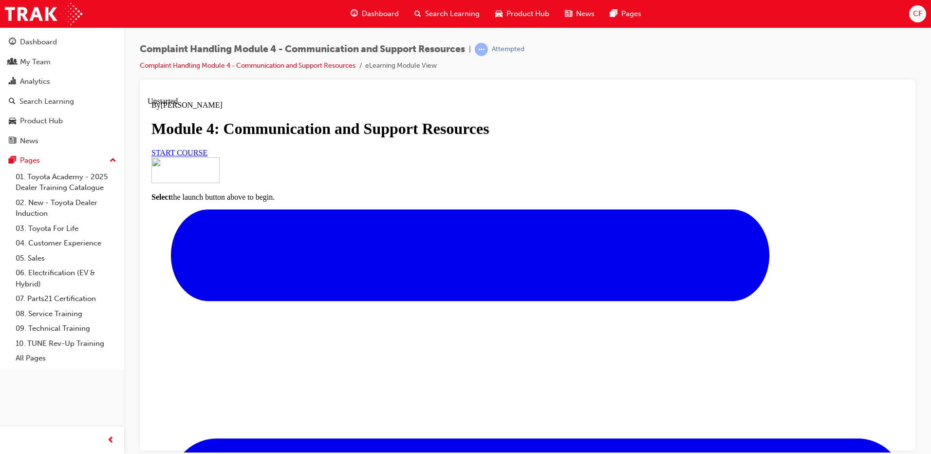
scroll to position [56, 0]
click at [207, 156] on span "START COURSE" at bounding box center [179, 152] width 56 height 8
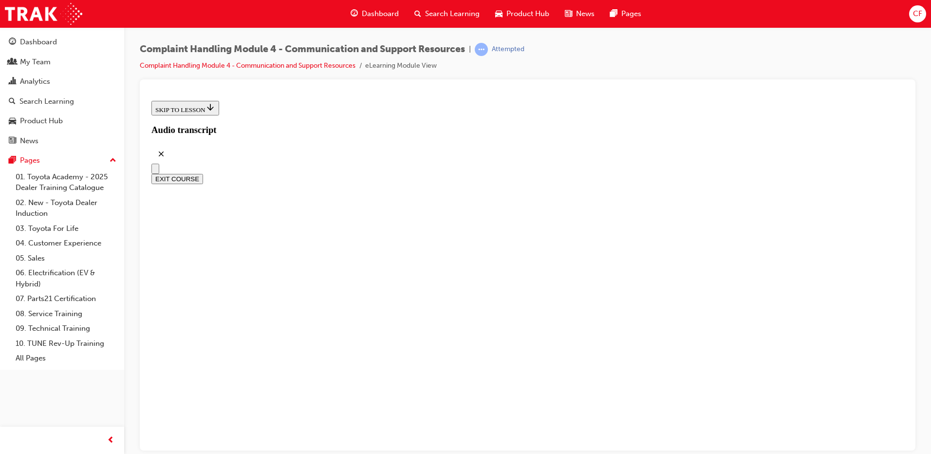
scroll to position [274, 0]
drag, startPoint x: 899, startPoint y: 246, endPoint x: 896, endPoint y: 255, distance: 9.1
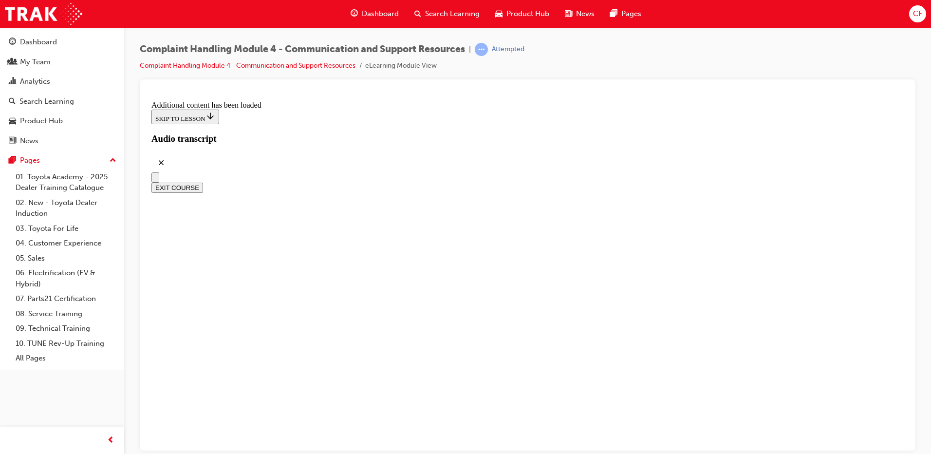
scroll to position [1614, 0]
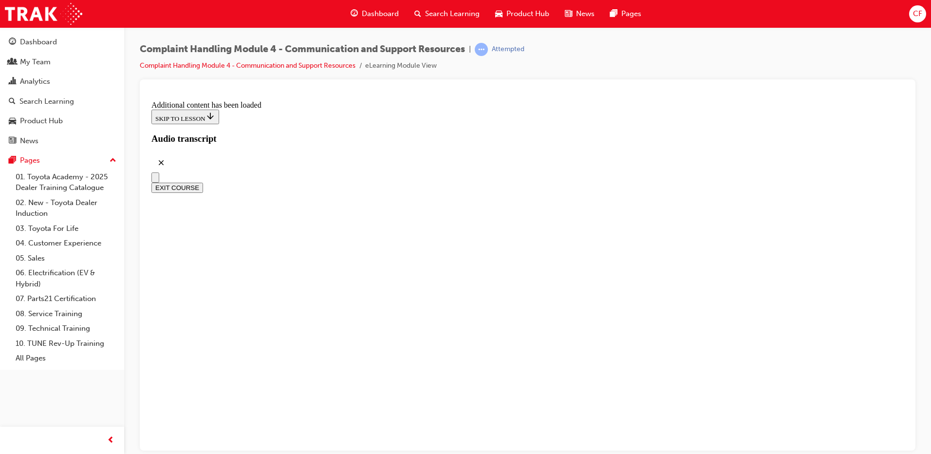
scroll to position [5020, 0]
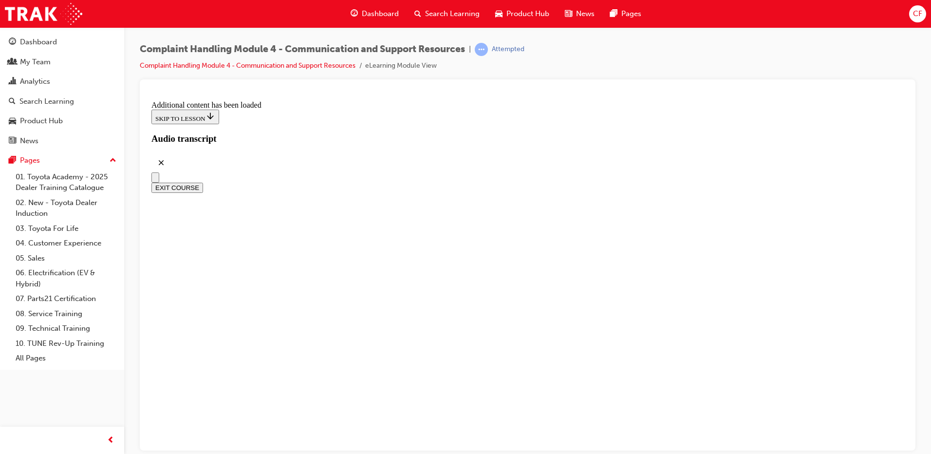
radio input "true"
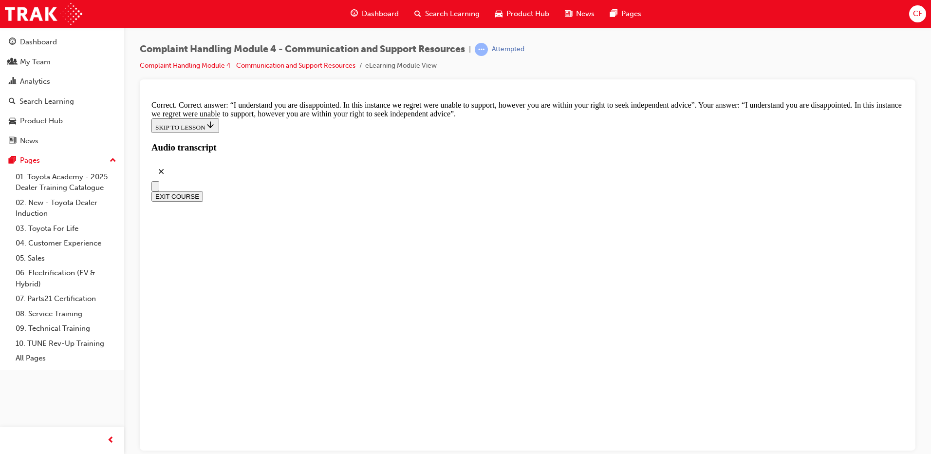
scroll to position [6340, 0]
checkbox input "true"
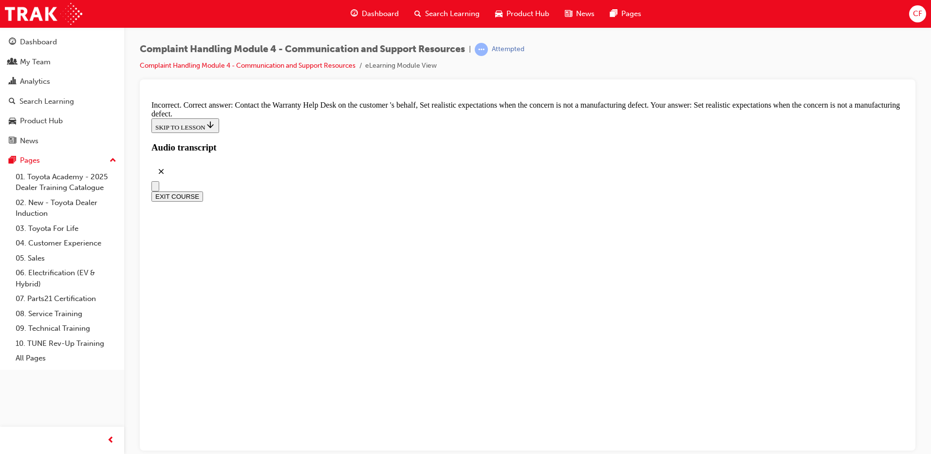
scroll to position [6396, 0]
checkbox input "true"
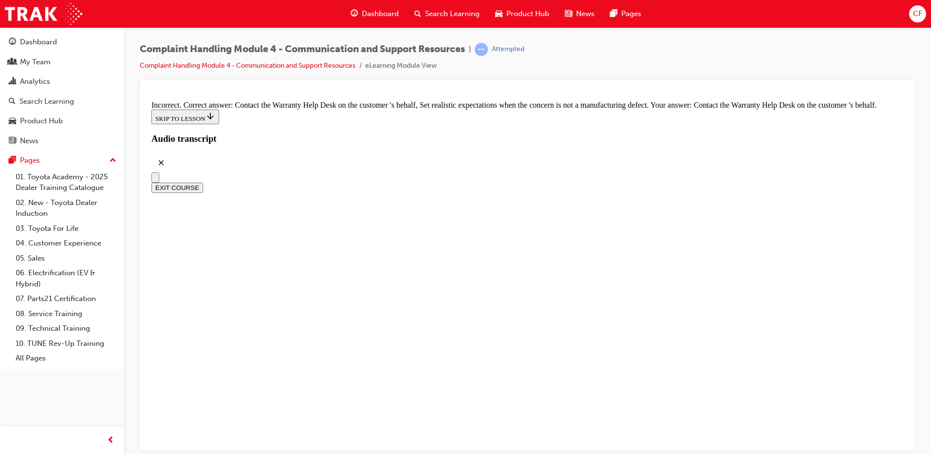
checkbox input "true"
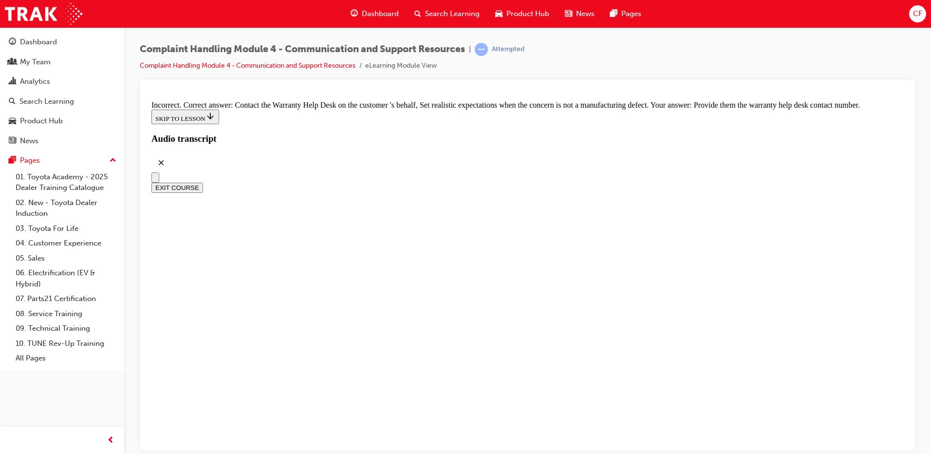
checkbox input "false"
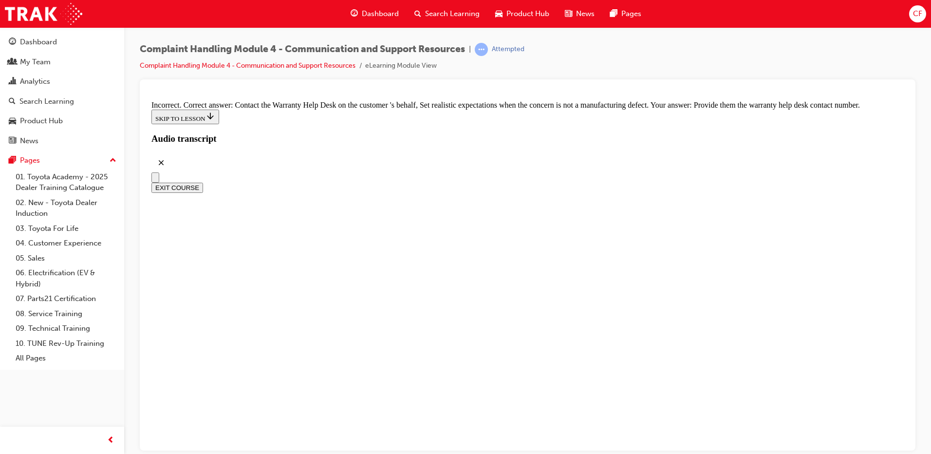
checkbox input "false"
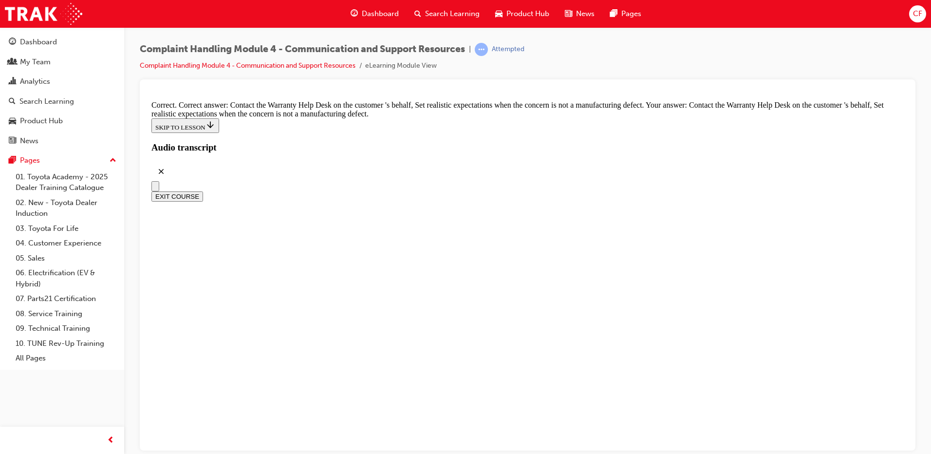
scroll to position [6774, 0]
checkbox input "true"
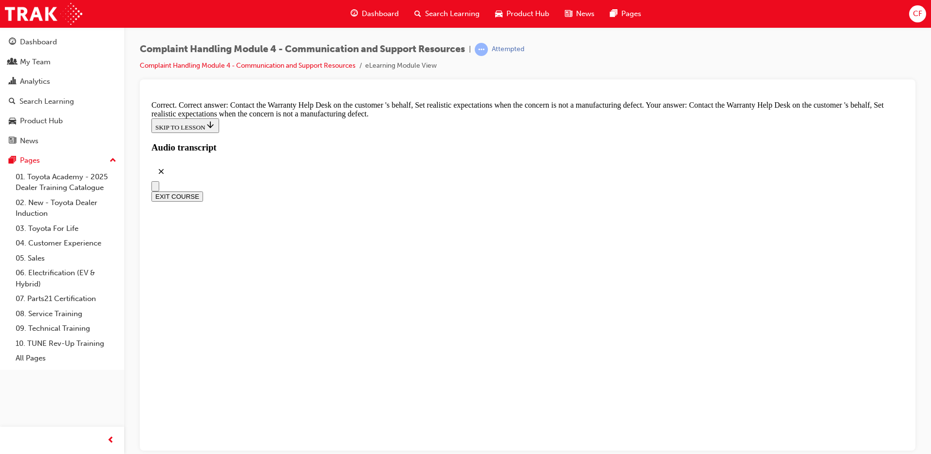
checkbox input "true"
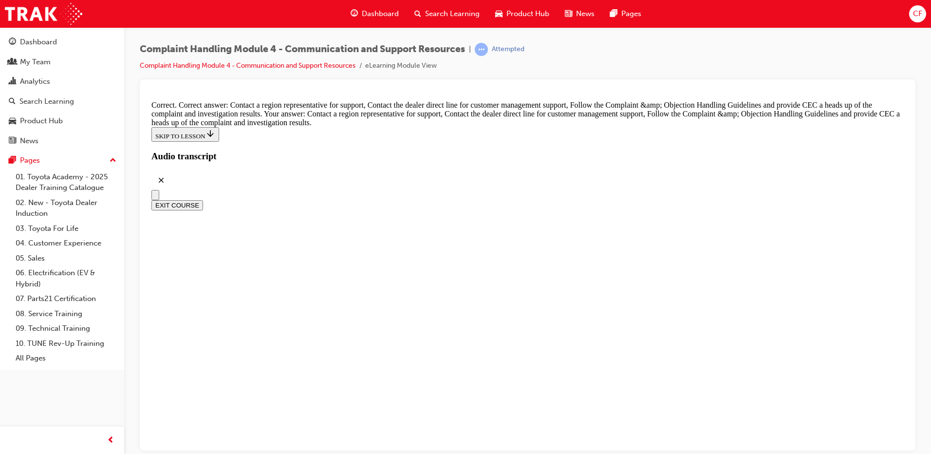
scroll to position [7143, 0]
radio input "true"
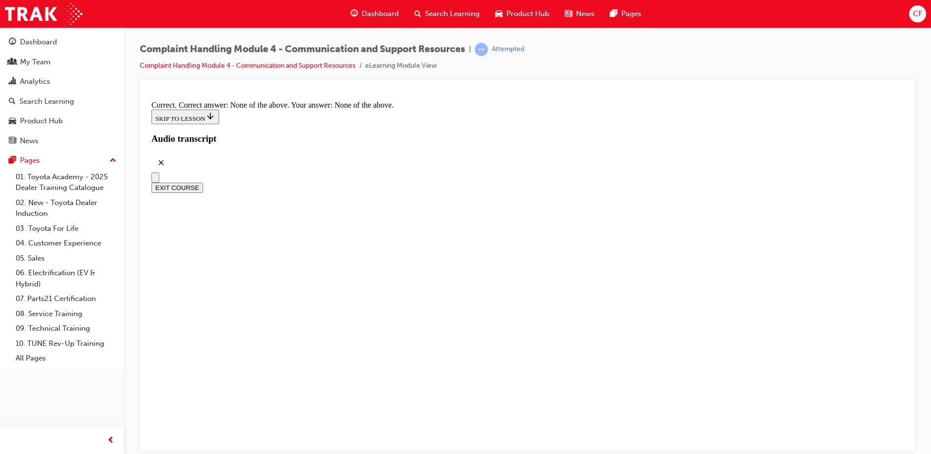
scroll to position [7326, 0]
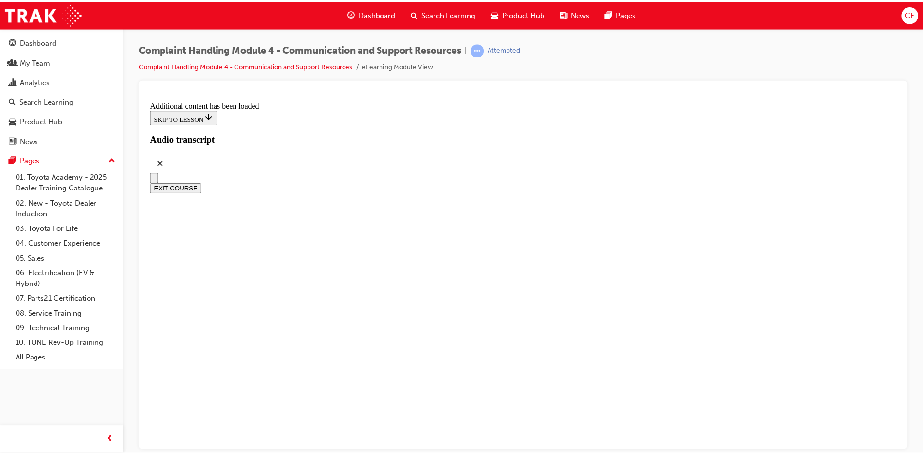
scroll to position [8393, 0]
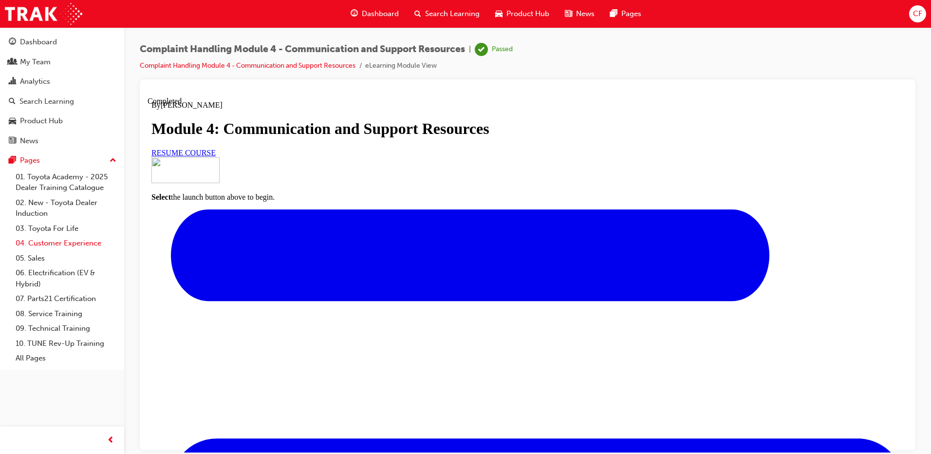
click at [73, 242] on link "04. Customer Experience" at bounding box center [66, 243] width 109 height 15
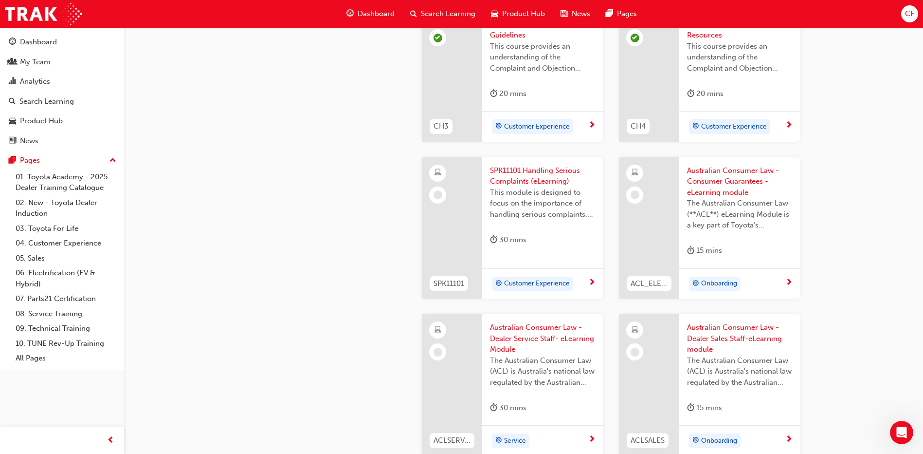
scroll to position [578, 0]
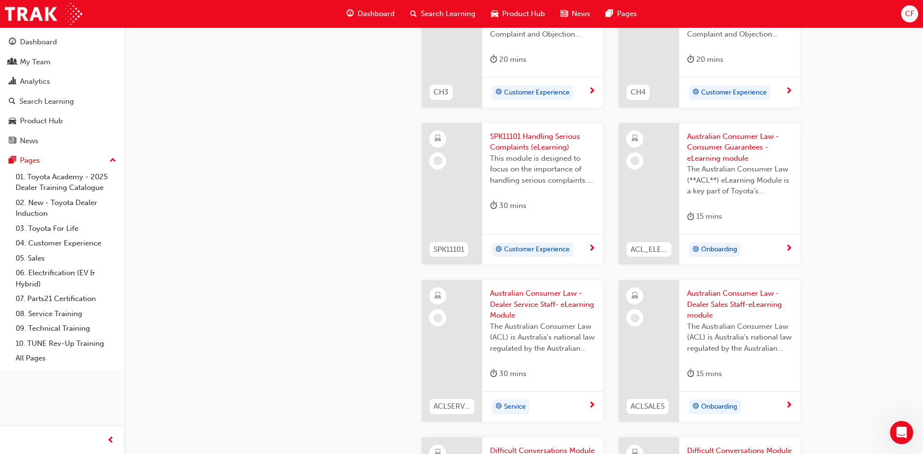
click at [701, 138] on span "Australian Consumer Law - Consumer Guarantees - eLearning module" at bounding box center [740, 147] width 106 height 33
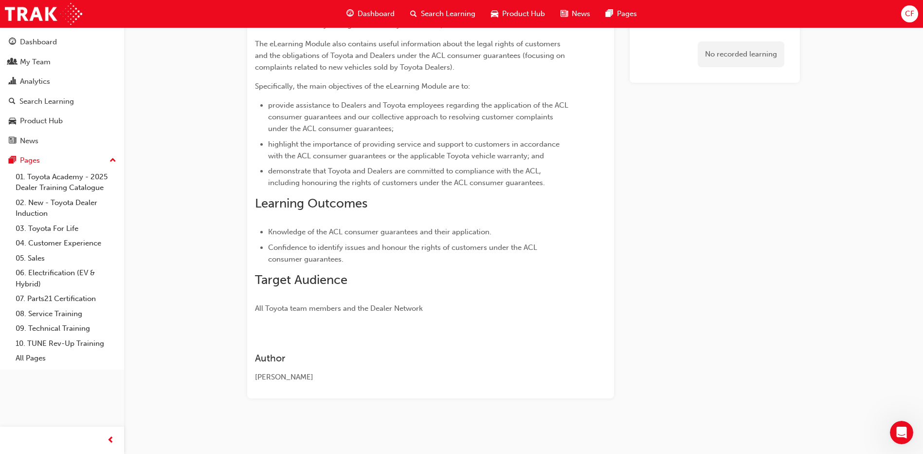
scroll to position [232, 0]
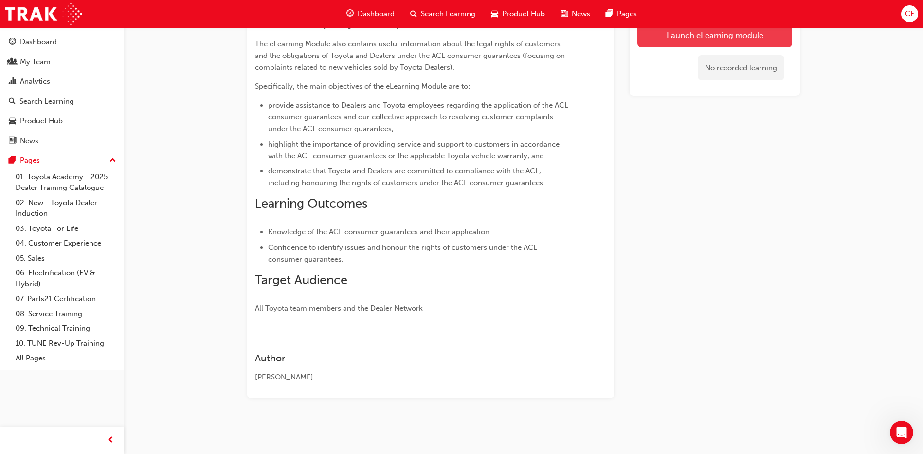
click at [742, 38] on link "Launch eLearning module" at bounding box center [715, 34] width 155 height 24
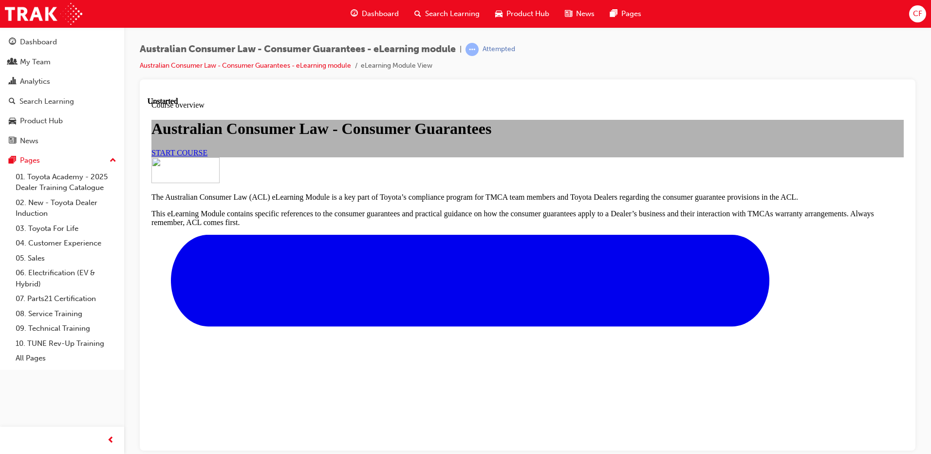
click at [207, 156] on link "START COURSE" at bounding box center [179, 152] width 56 height 8
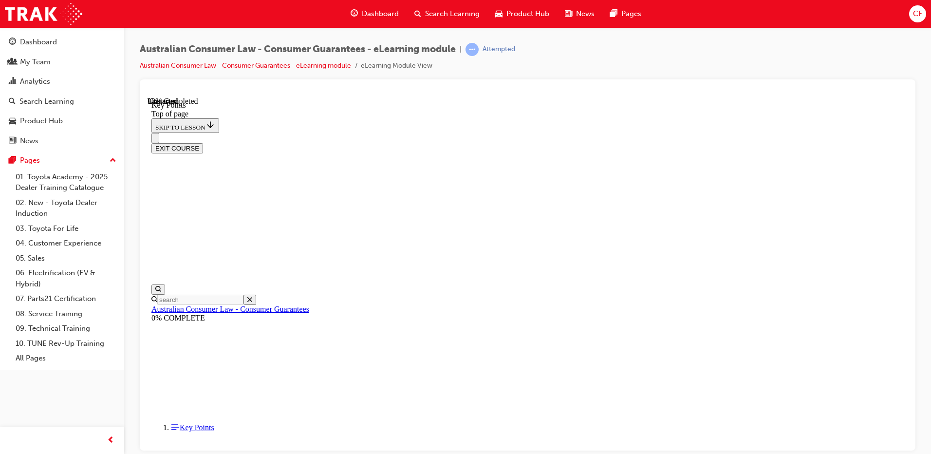
scroll to position [420, 0]
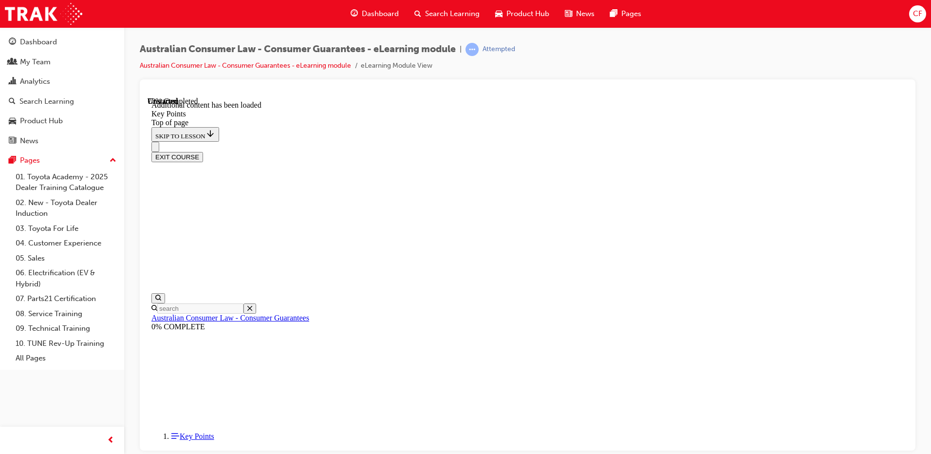
scroll to position [1237, 0]
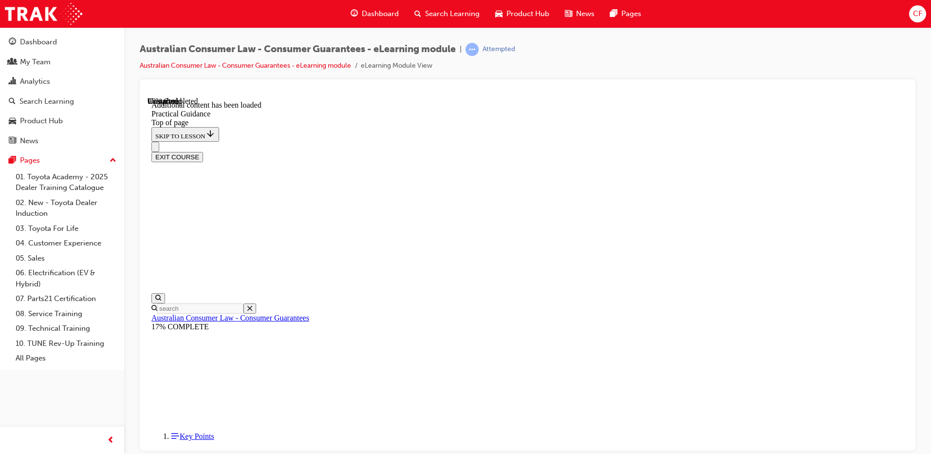
scroll to position [2608, 0]
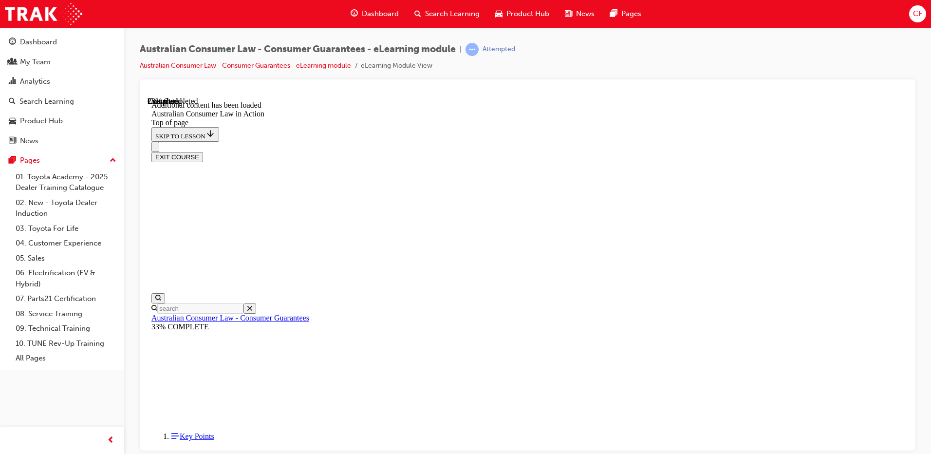
scroll to position [547, 0]
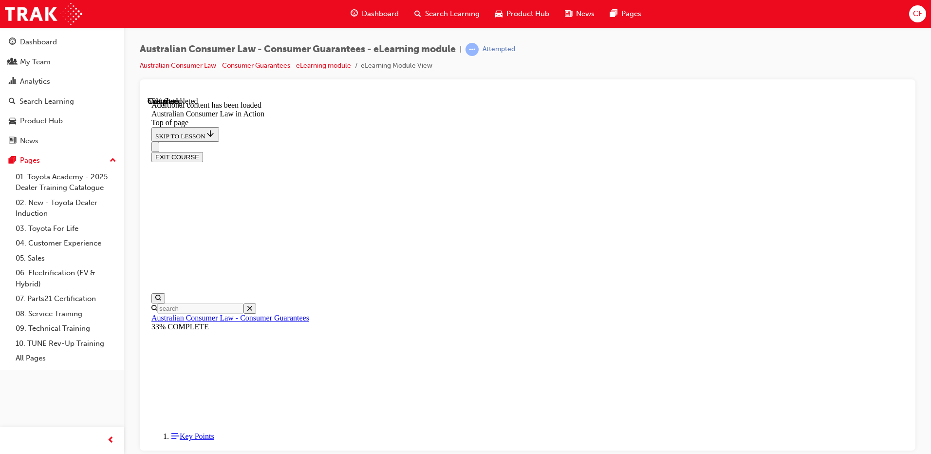
click at [907, 395] on div at bounding box center [527, 264] width 775 height 371
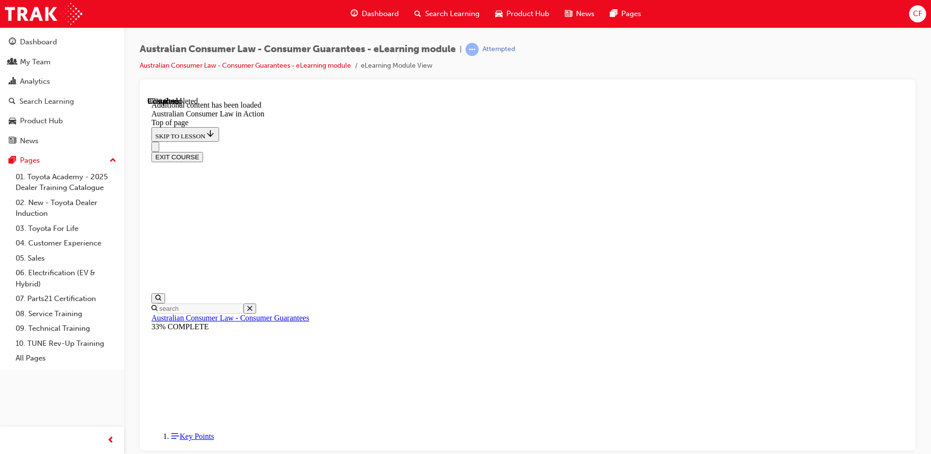
scroll to position [2044, 0]
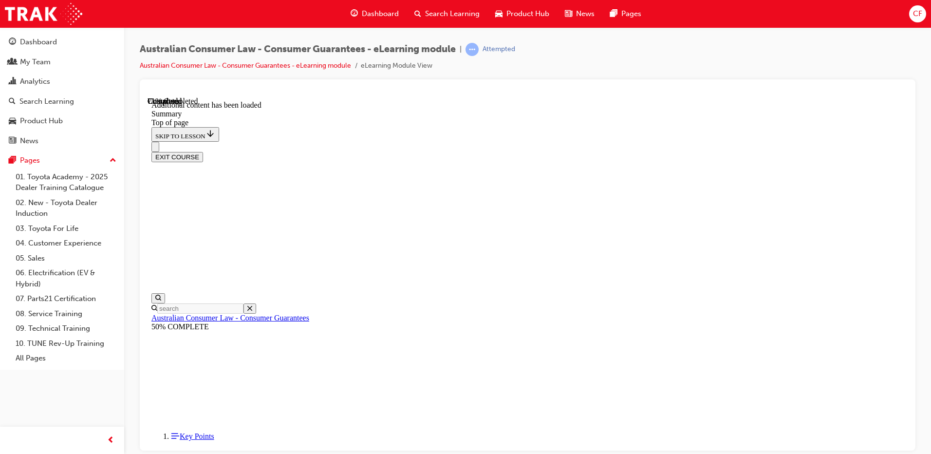
scroll to position [950, 0]
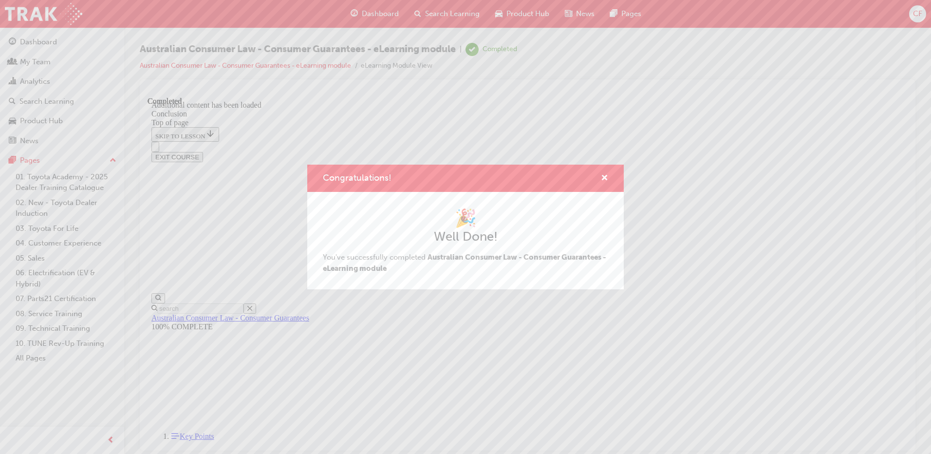
drag, startPoint x: 902, startPoint y: 319, endPoint x: 900, endPoint y: 355, distance: 35.6
click at [900, 355] on div "Congratulations! 🎉 Well Done! You've successfully completed Australian Consumer…" at bounding box center [465, 227] width 931 height 454
